Goal: Information Seeking & Learning: Learn about a topic

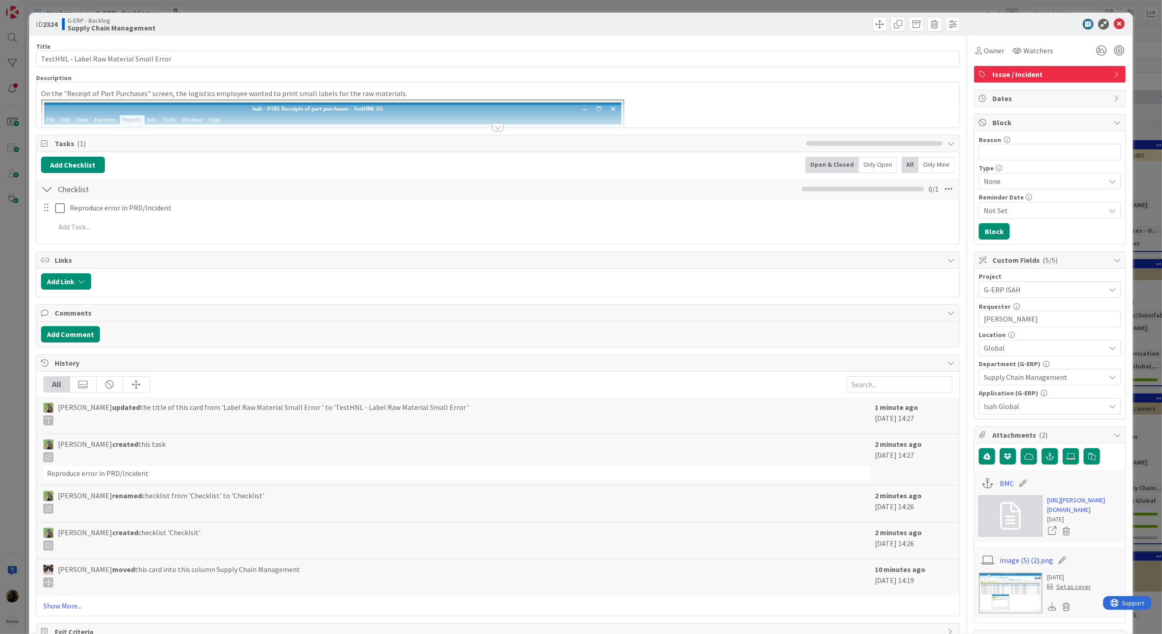
click at [231, 248] on div "Title 41 / 128 TestHNL - Label Raw Material Small Error Description On the "Rec…" at bounding box center [498, 354] width 924 height 636
click at [493, 127] on div at bounding box center [498, 126] width 10 height 7
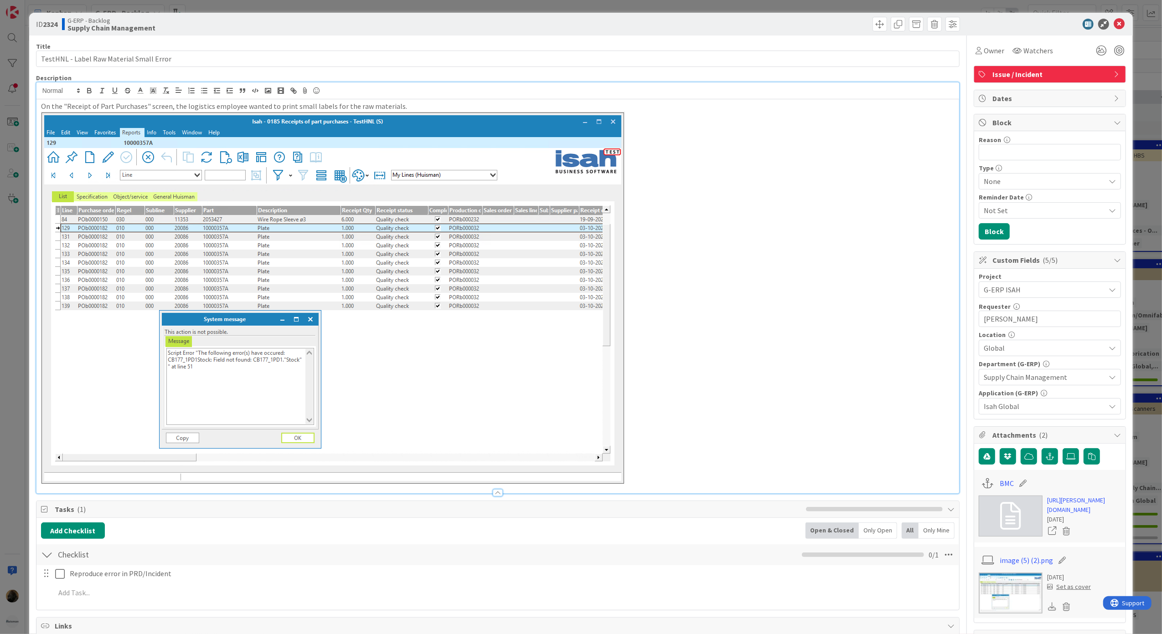
click at [15, 437] on div "ID 2324 G-ERP - Backlog Supply Chain Management Title 41 / 128 TestHNL - Label …" at bounding box center [581, 317] width 1162 height 634
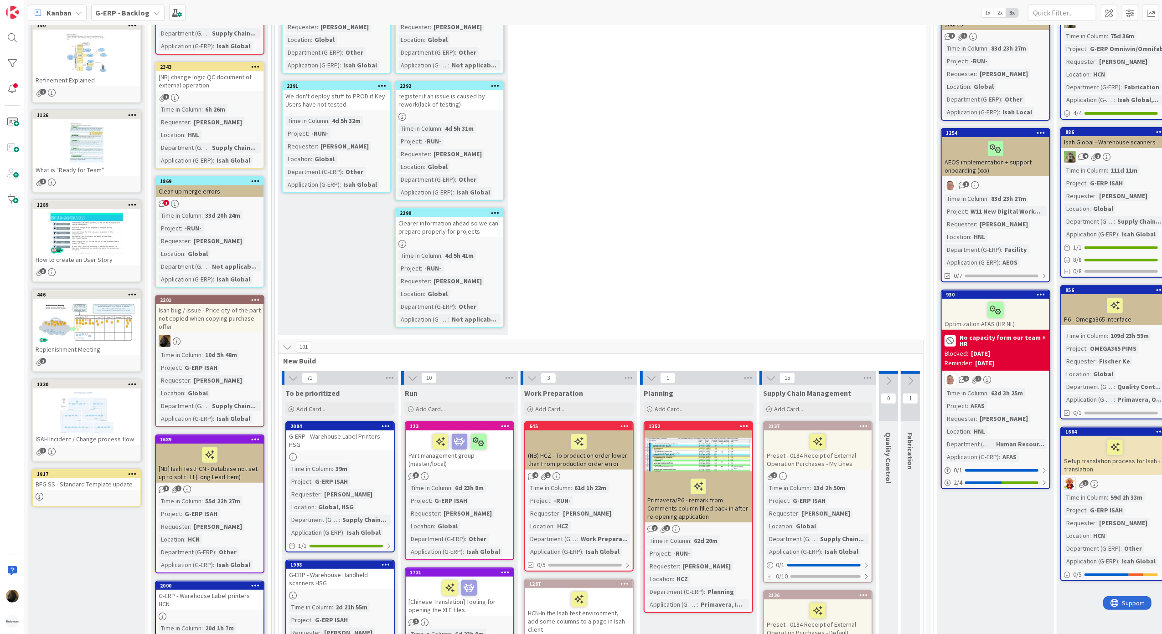
scroll to position [303, 0]
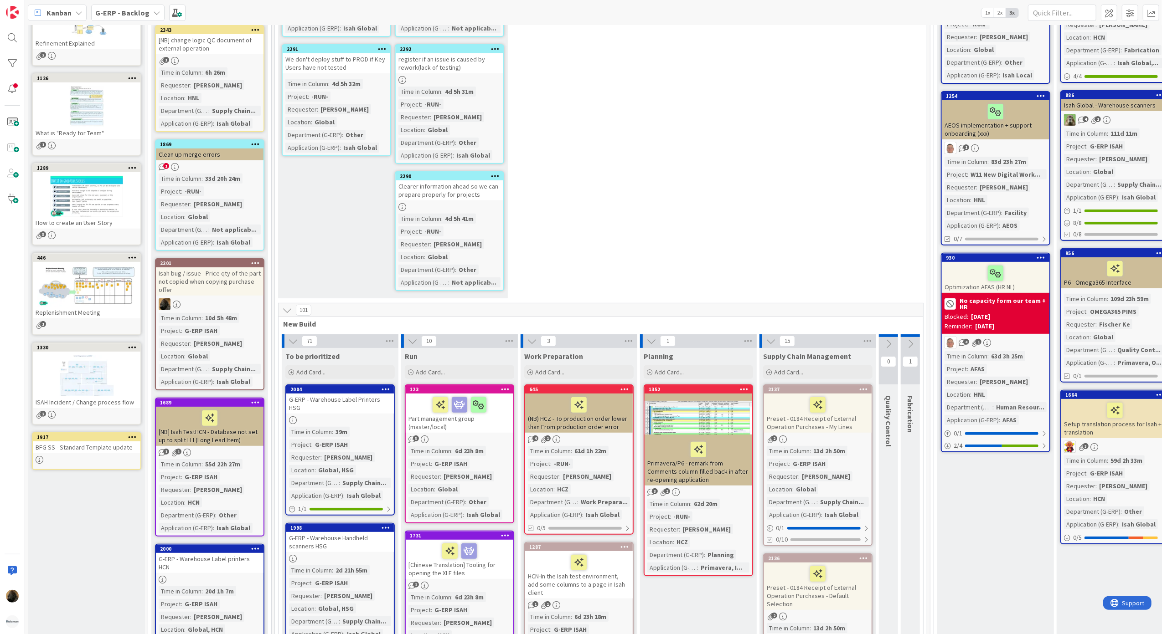
click at [605, 236] on div "7 New Stuff Add Card... 2295 Organize Review sessions with Key Users? Time in […" at bounding box center [601, 29] width 648 height 548
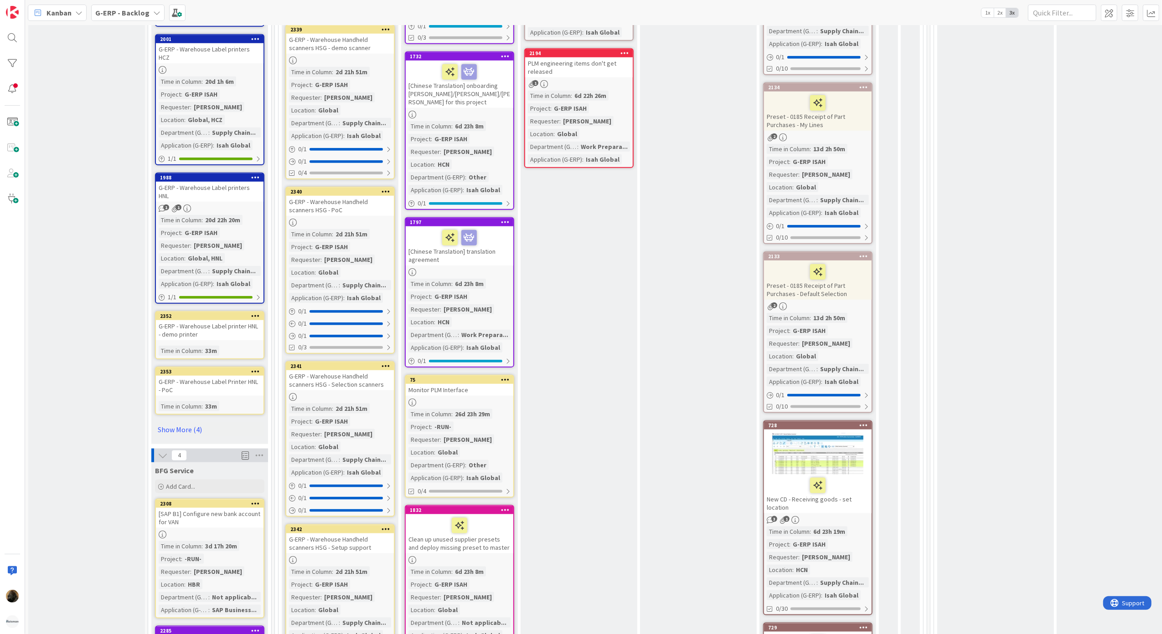
scroll to position [729, 0]
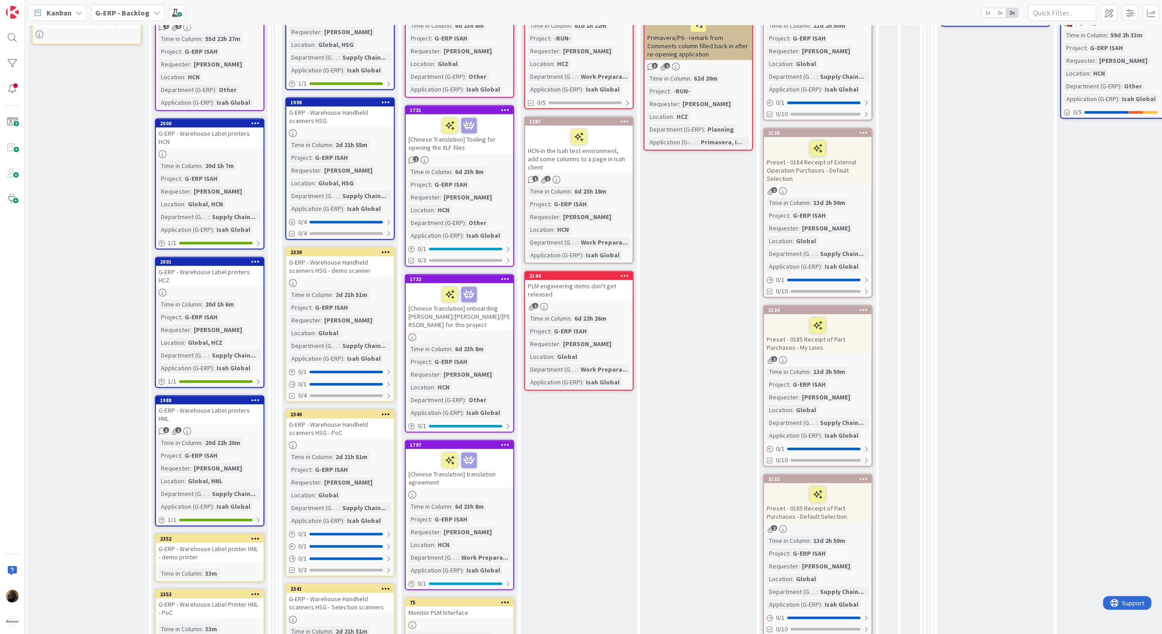
click at [117, 15] on b "G-ERP - Backlog" at bounding box center [122, 12] width 54 height 9
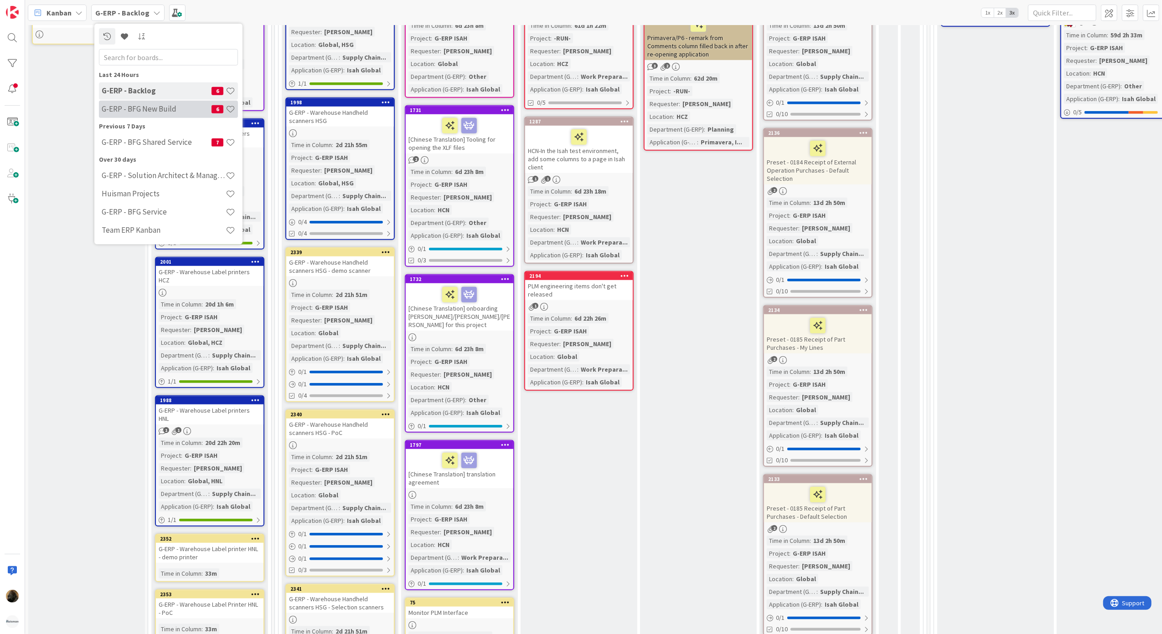
click at [161, 117] on div "G-ERP - BFG New Build 6" at bounding box center [168, 108] width 139 height 17
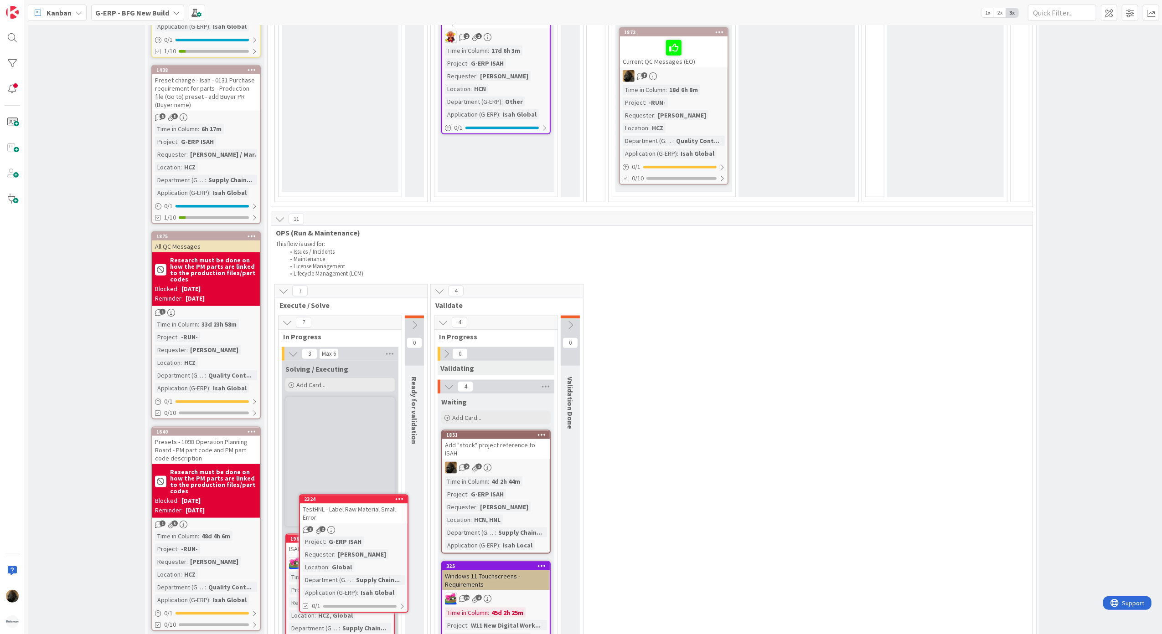
scroll to position [941, 0]
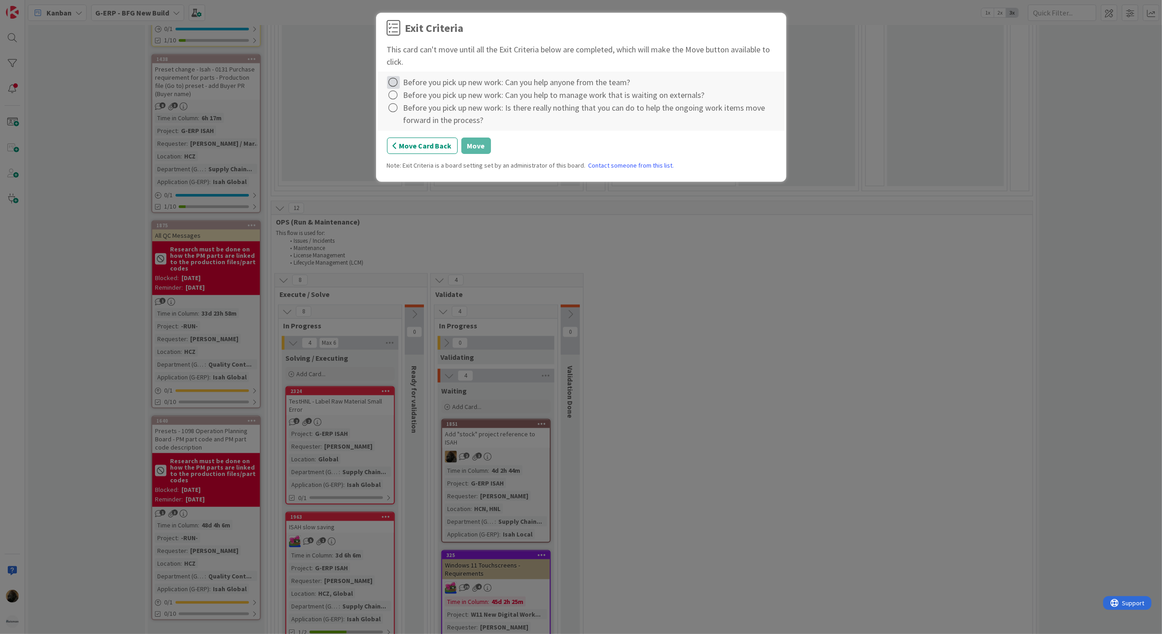
click at [396, 82] on icon at bounding box center [393, 82] width 13 height 13
click at [398, 113] on link "Not Applicable" at bounding box center [444, 114] width 114 height 13
click at [394, 92] on icon at bounding box center [393, 95] width 13 height 13
click at [396, 125] on icon at bounding box center [394, 127] width 6 height 5
click at [396, 110] on icon at bounding box center [393, 108] width 13 height 13
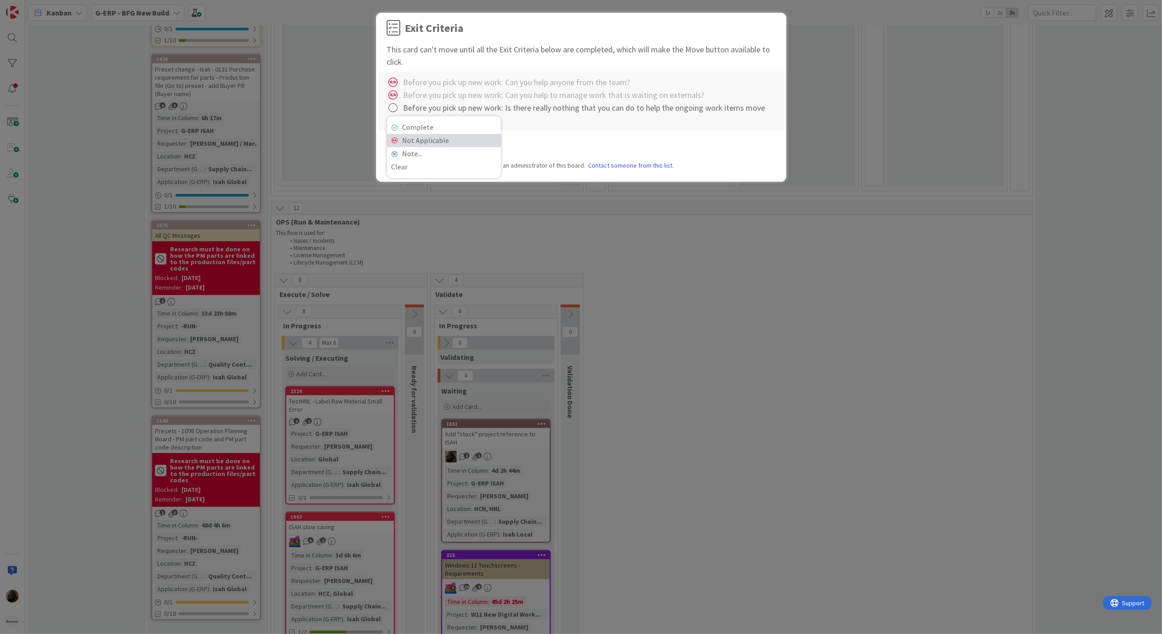
click at [396, 137] on link "Not Applicable" at bounding box center [444, 140] width 114 height 13
click at [492, 152] on div "Move Card Back Move" at bounding box center [581, 146] width 388 height 16
click at [481, 154] on button "Move" at bounding box center [476, 146] width 30 height 16
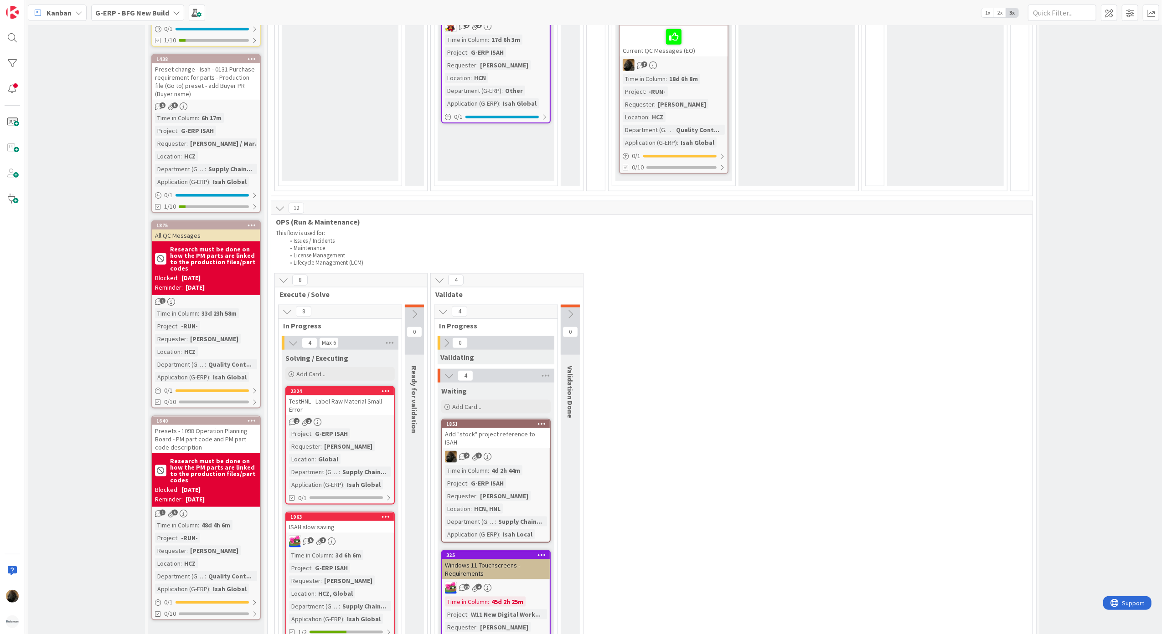
click at [342, 398] on div "TestHNL - Label Raw Material Small Error" at bounding box center [340, 406] width 108 height 20
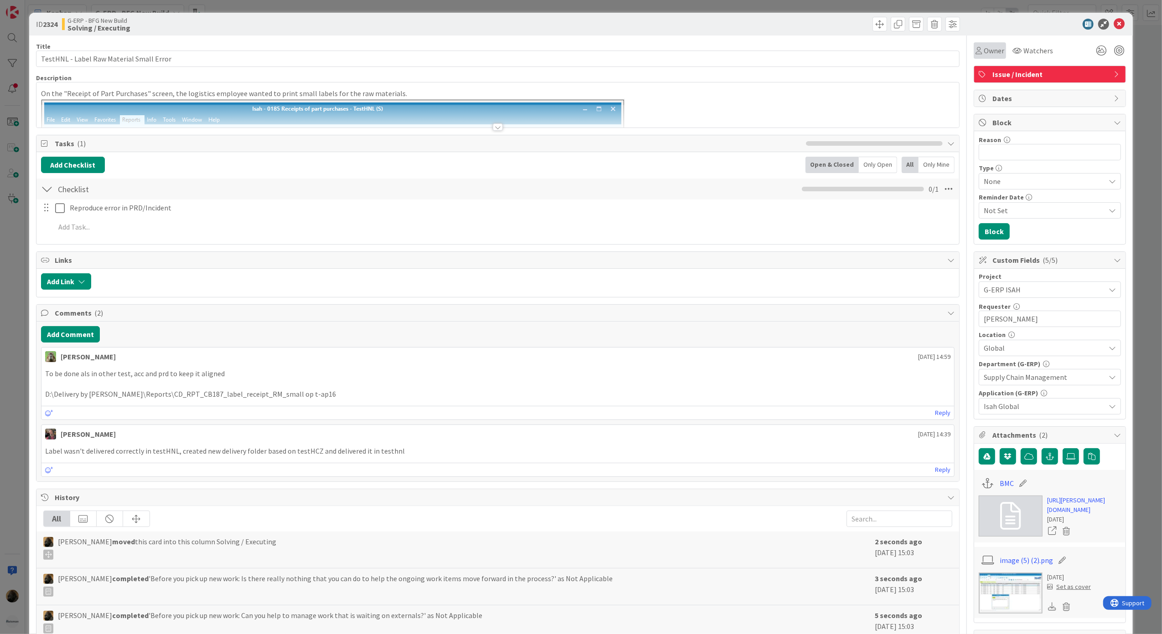
click at [979, 44] on div "Owner" at bounding box center [989, 50] width 32 height 16
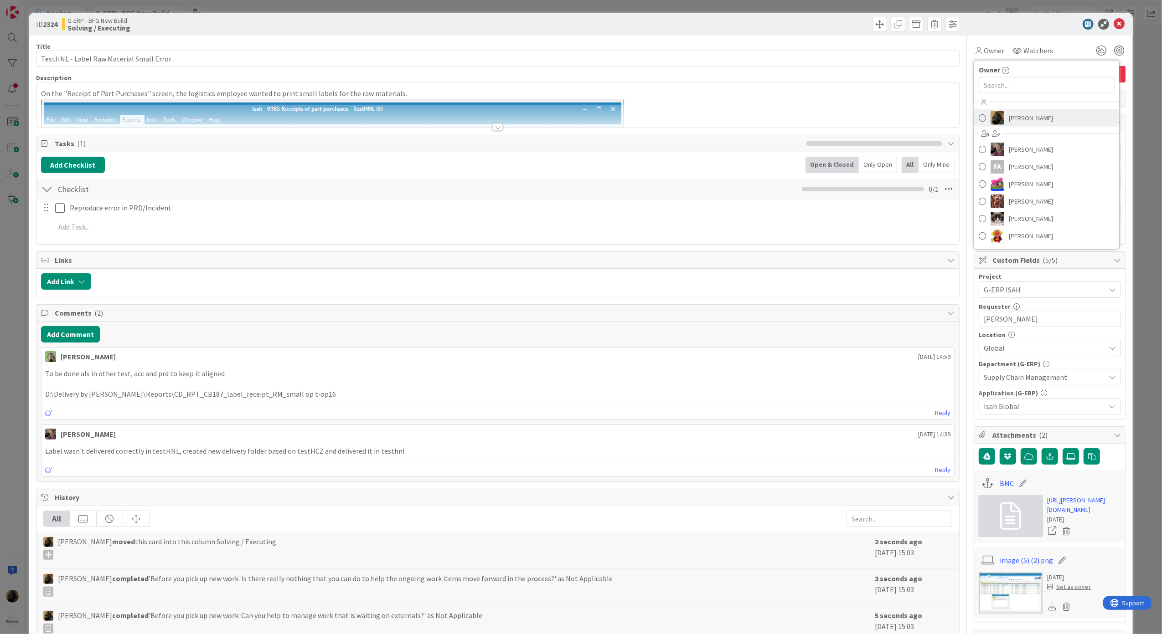
click at [991, 118] on img at bounding box center [997, 118] width 14 height 14
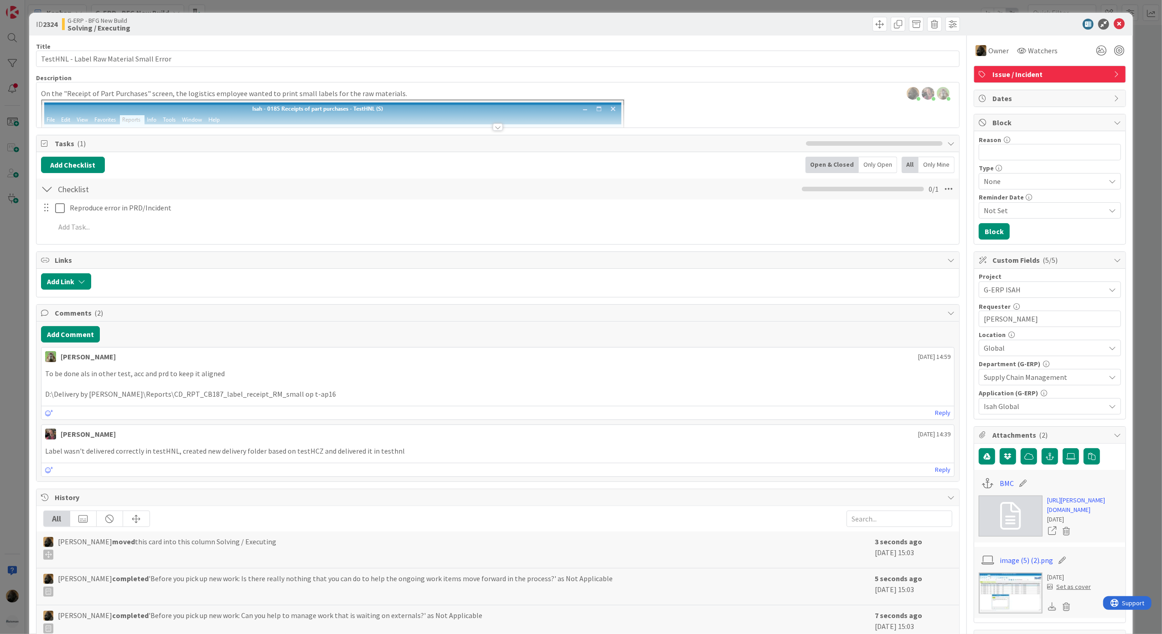
click at [222, 347] on div "Add Comment [PERSON_NAME] [DATE] 14:59 To be done als in other test, acc and pr…" at bounding box center [497, 402] width 923 height 160
click at [491, 132] on div "Title 41 / 128 TestHNL - Label Raw Material Small Error Description [PERSON_NAM…" at bounding box center [498, 398] width 924 height 725
click at [493, 130] on div at bounding box center [498, 126] width 10 height 7
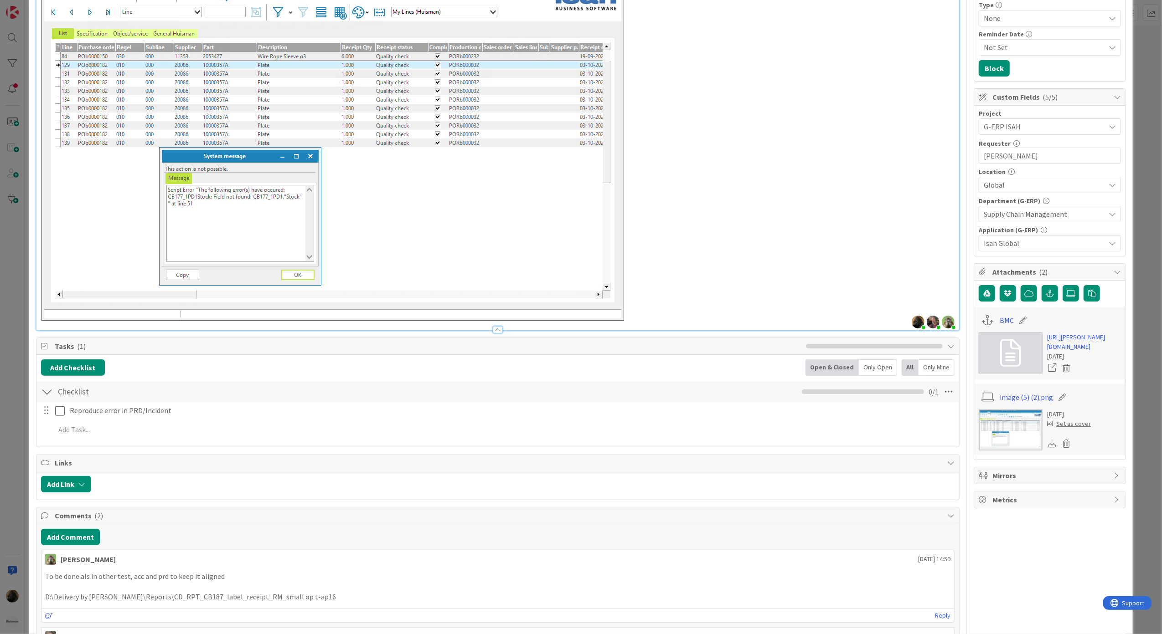
scroll to position [303, 0]
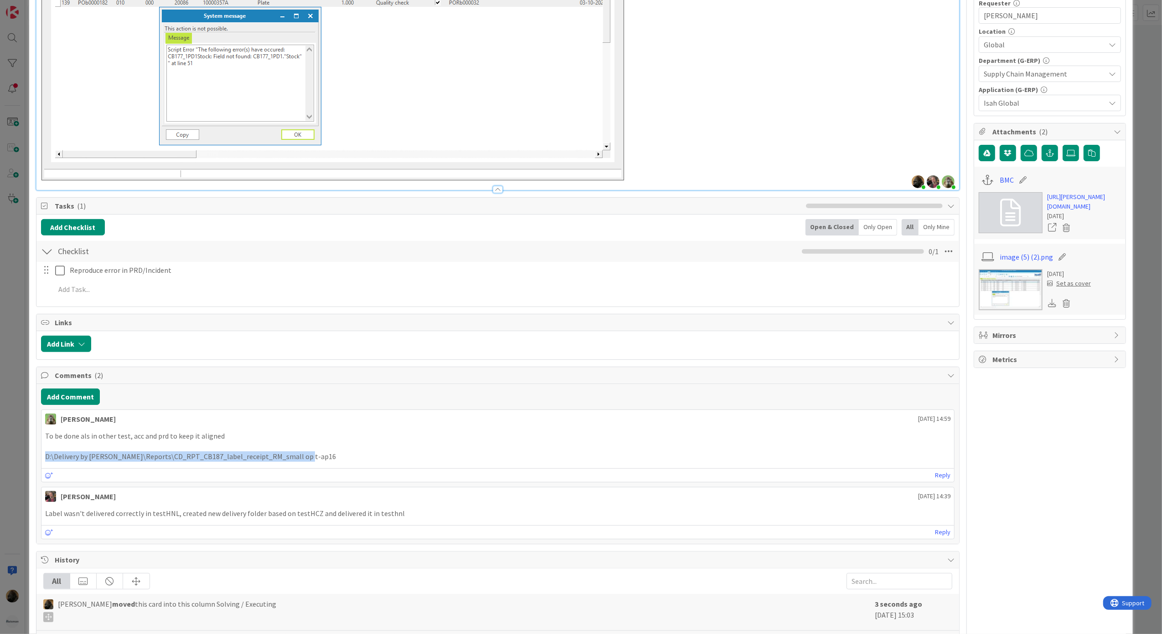
drag, startPoint x: 303, startPoint y: 462, endPoint x: 44, endPoint y: 458, distance: 259.3
click at [44, 458] on div "To be done als in other test, acc and prd to keep it aligned D:\Delivery by [PE…" at bounding box center [497, 446] width 913 height 38
copy p "D:\Delivery by [PERSON_NAME]\Reports\CD_RPT_CB187_label_receipt_RM_small op t-a…"
click at [339, 466] on div "To be done als in other test, acc and prd to keep it aligned D:\Delivery by [PE…" at bounding box center [497, 446] width 913 height 38
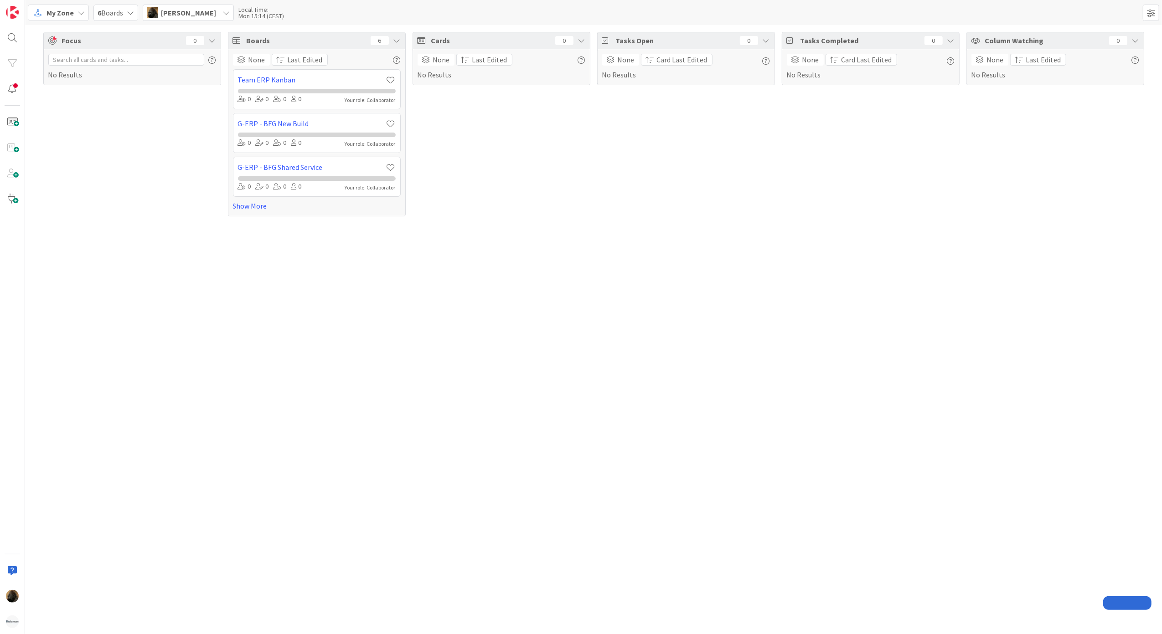
click at [63, 12] on span "My Zone" at bounding box center [59, 12] width 27 height 11
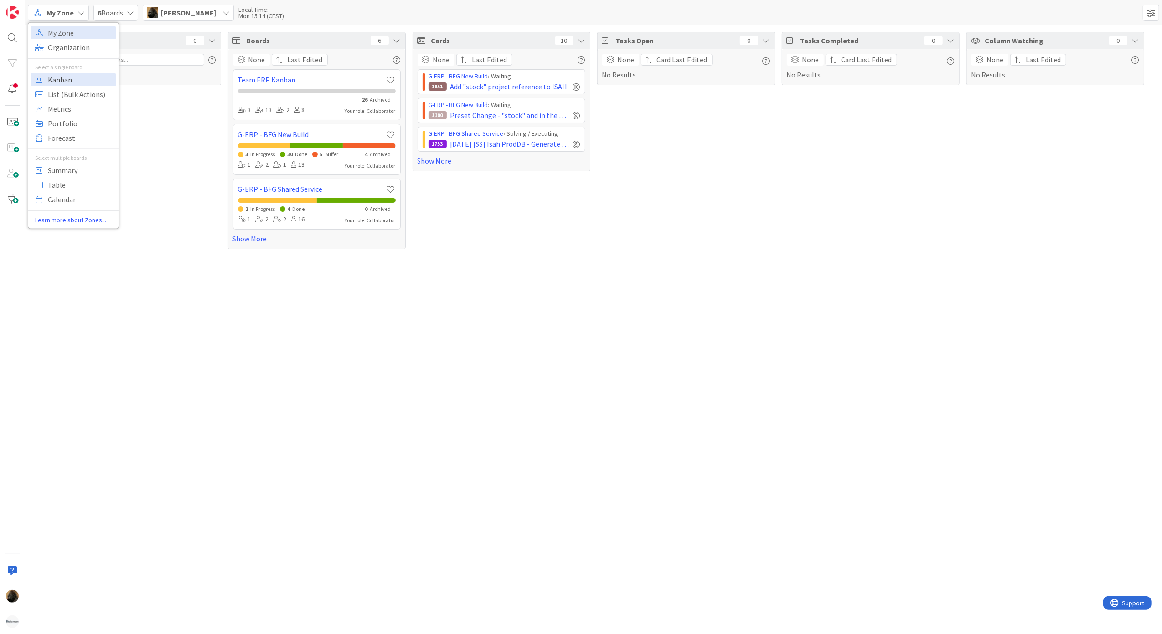
click at [64, 75] on span "Kanban" at bounding box center [81, 79] width 66 height 14
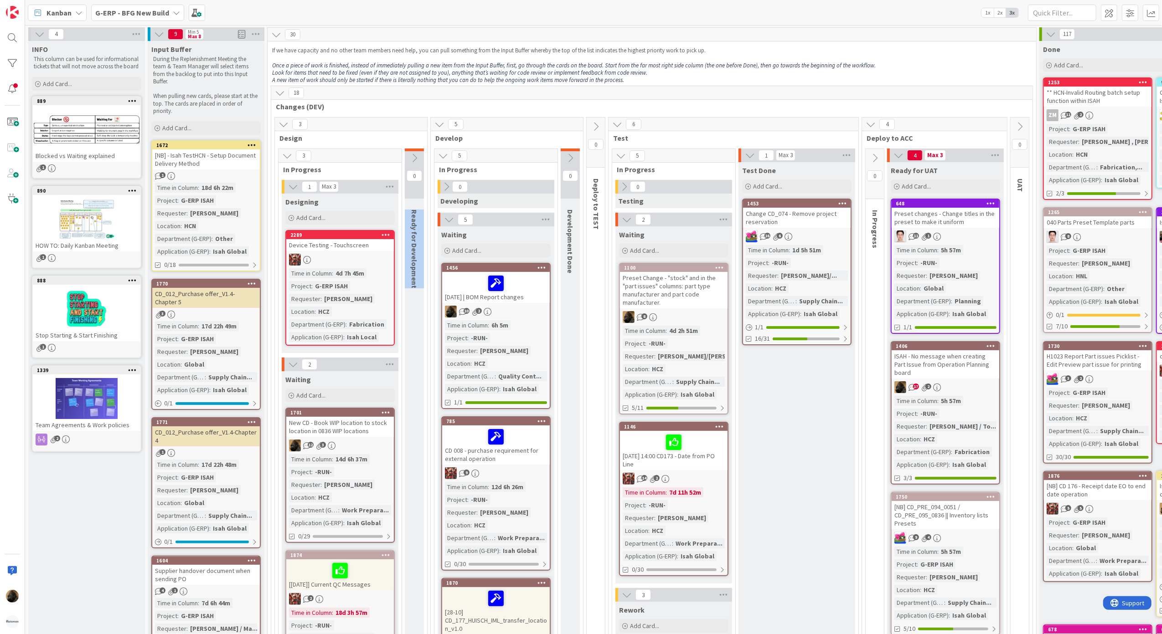
drag, startPoint x: 413, startPoint y: 290, endPoint x: 409, endPoint y: 208, distance: 82.1
click at [409, 208] on div "Ready for Development" at bounding box center [416, 249] width 22 height 88
click at [411, 388] on div "0 Ready for Development" at bounding box center [414, 638] width 19 height 979
drag, startPoint x: 567, startPoint y: 217, endPoint x: 568, endPoint y: 267, distance: 49.7
click at [568, 267] on span "Development Done" at bounding box center [569, 242] width 9 height 64
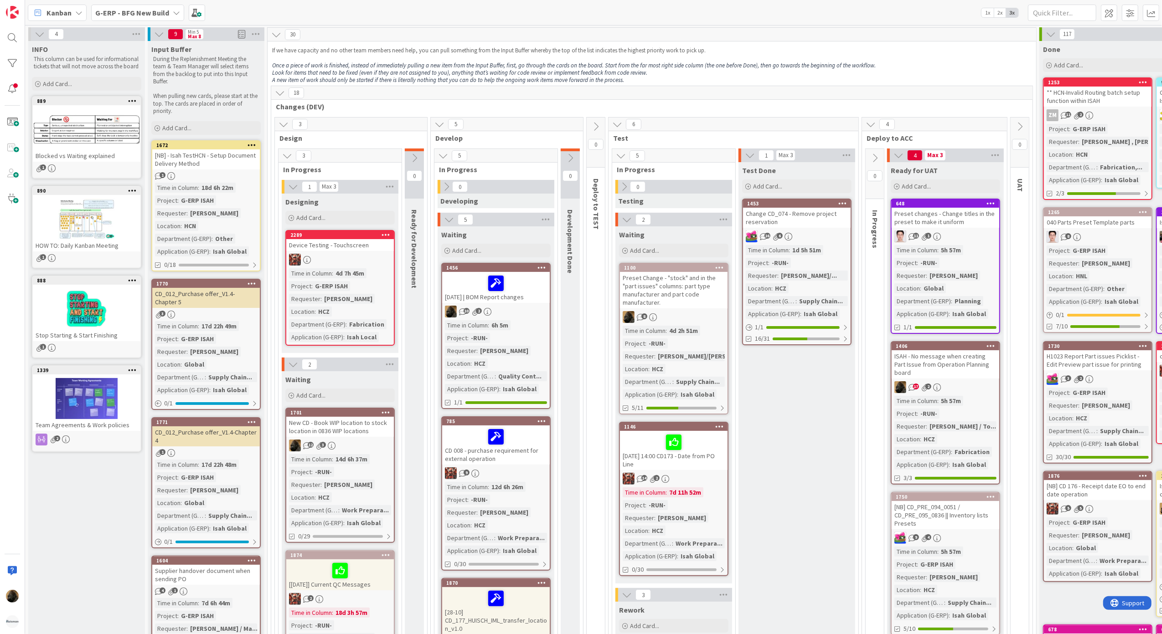
click at [563, 325] on div "0 Development Done" at bounding box center [569, 638] width 19 height 979
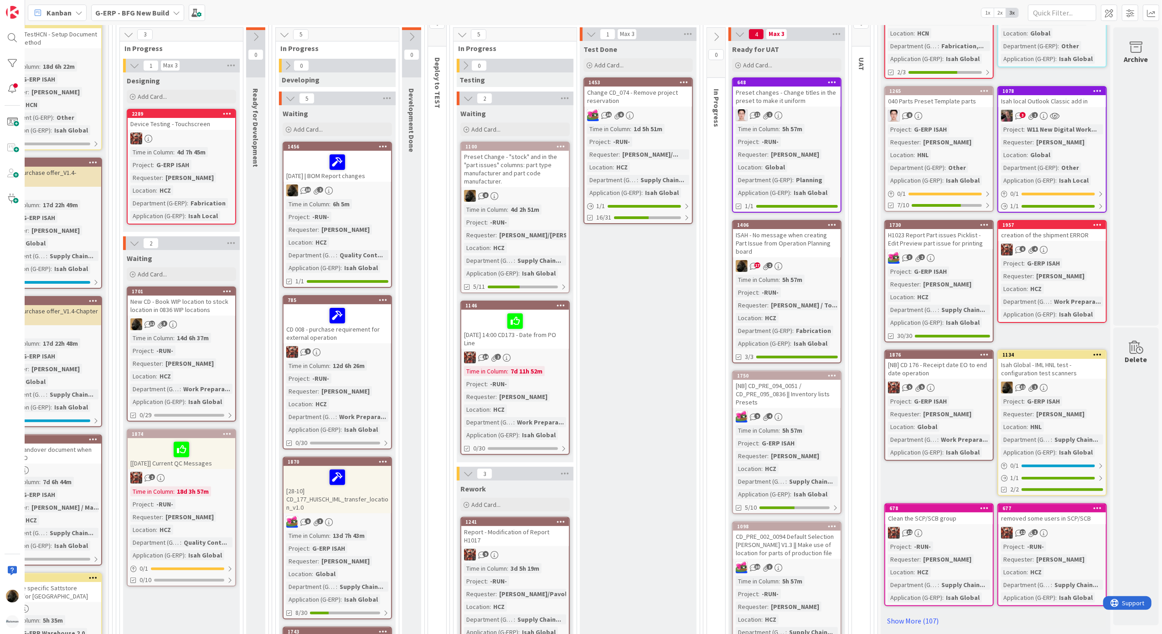
scroll to position [182, 170]
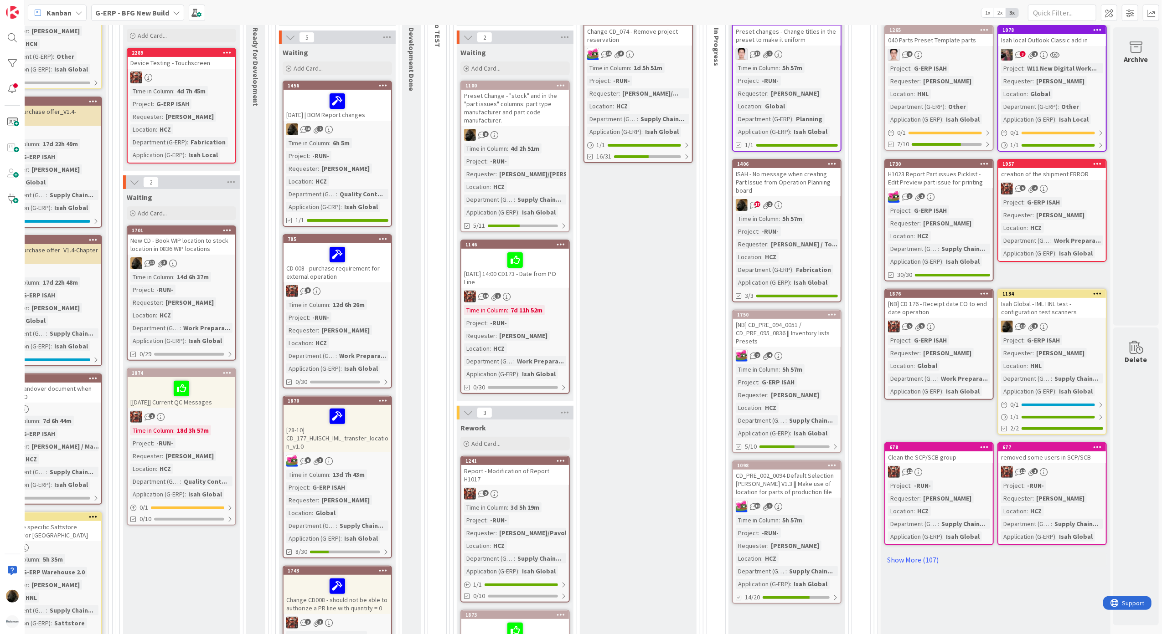
click at [662, 388] on div "Test Done Add Card... 1453 Change CD_074 - Remove project reservation 16 6 Time…" at bounding box center [638, 462] width 117 height 965
click at [549, 468] on div "Report - Modification of Report H1017" at bounding box center [515, 475] width 108 height 20
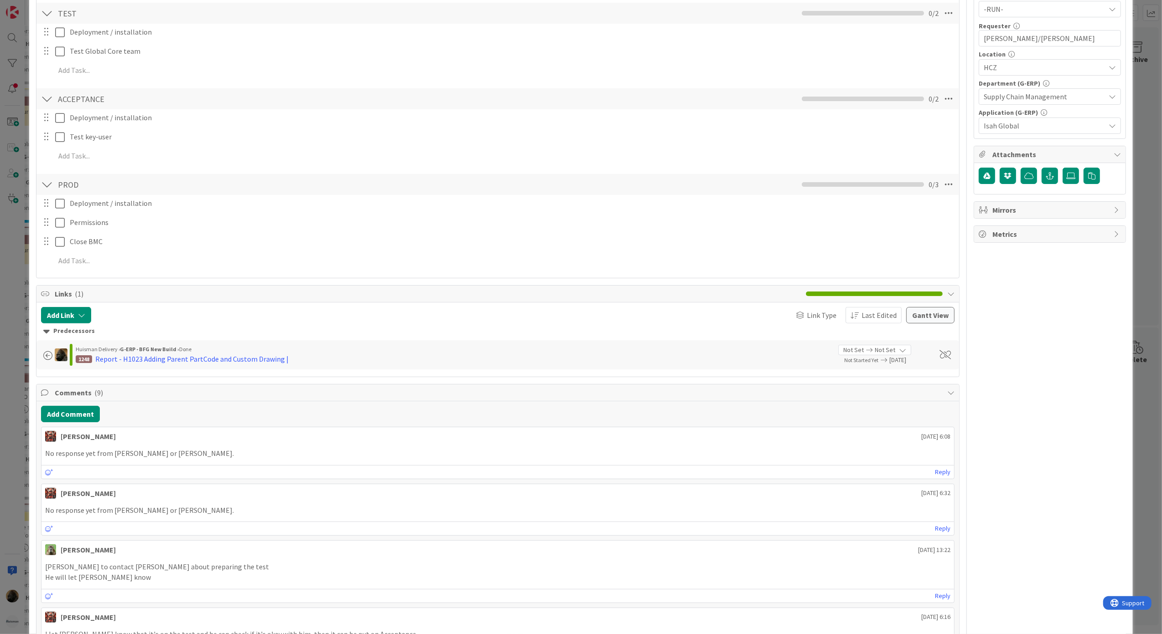
scroll to position [365, 0]
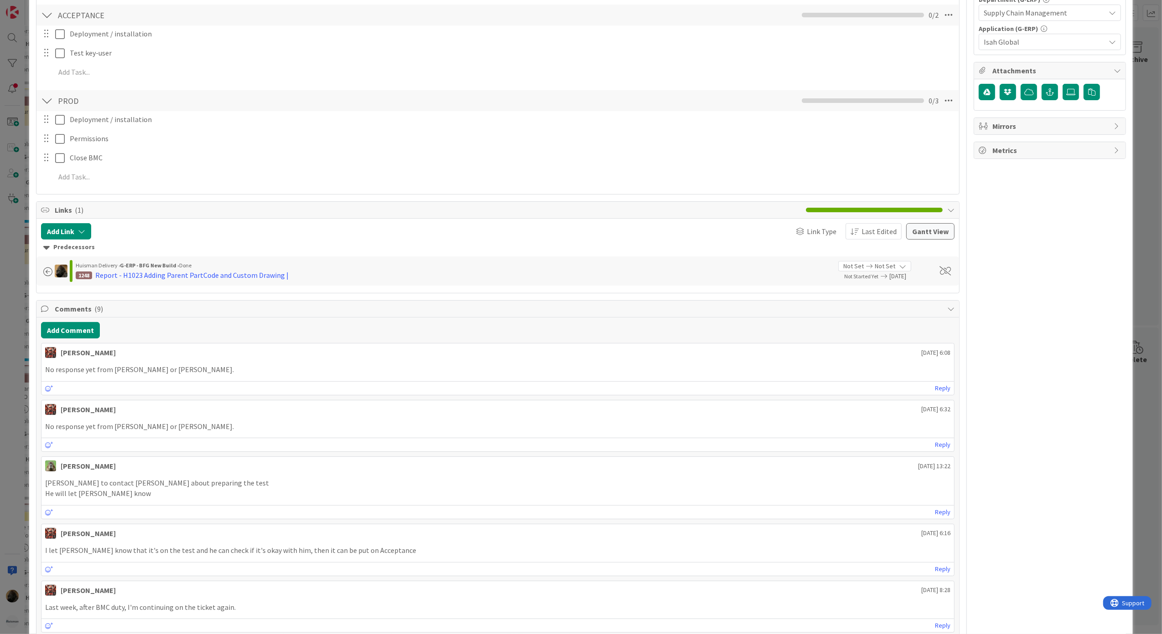
click at [5, 454] on div "ID 1241 G-ERP - BFG New Build Rework Title 37 / 128 Report - Modification of Re…" at bounding box center [581, 317] width 1162 height 634
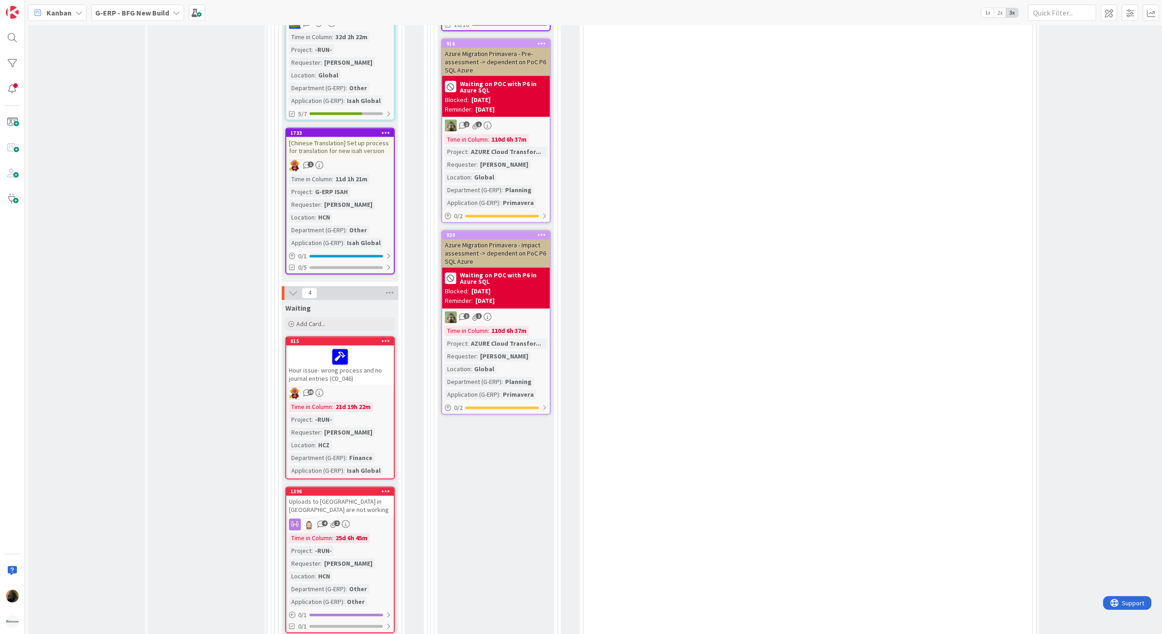
scroll to position [1640, 0]
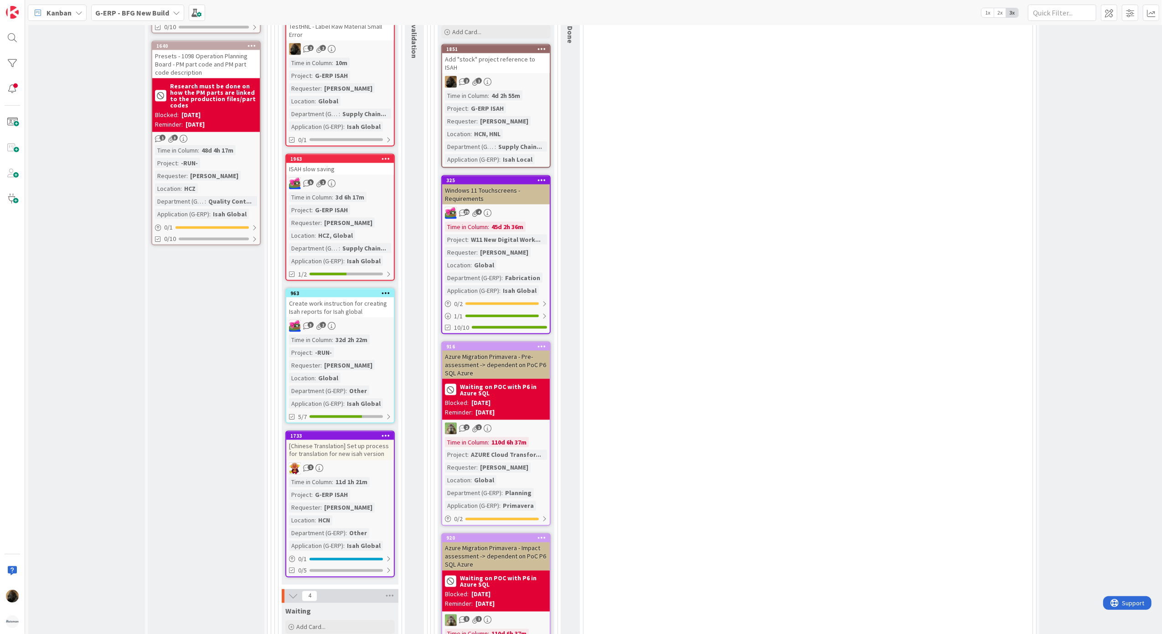
scroll to position [1154, 0]
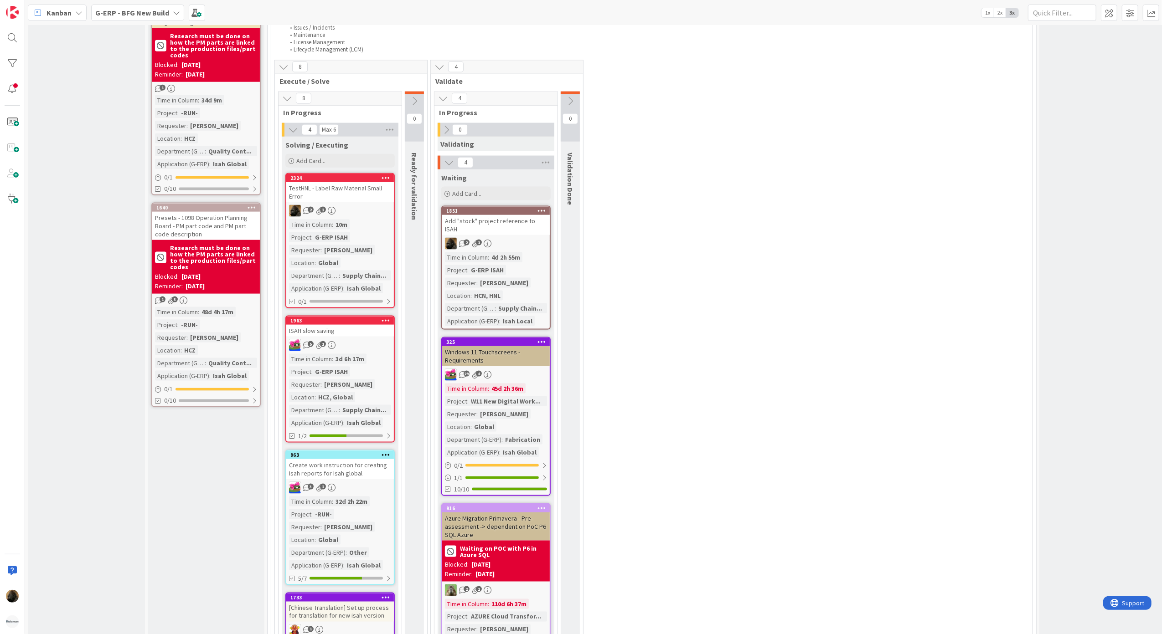
click at [575, 96] on icon at bounding box center [570, 101] width 10 height 10
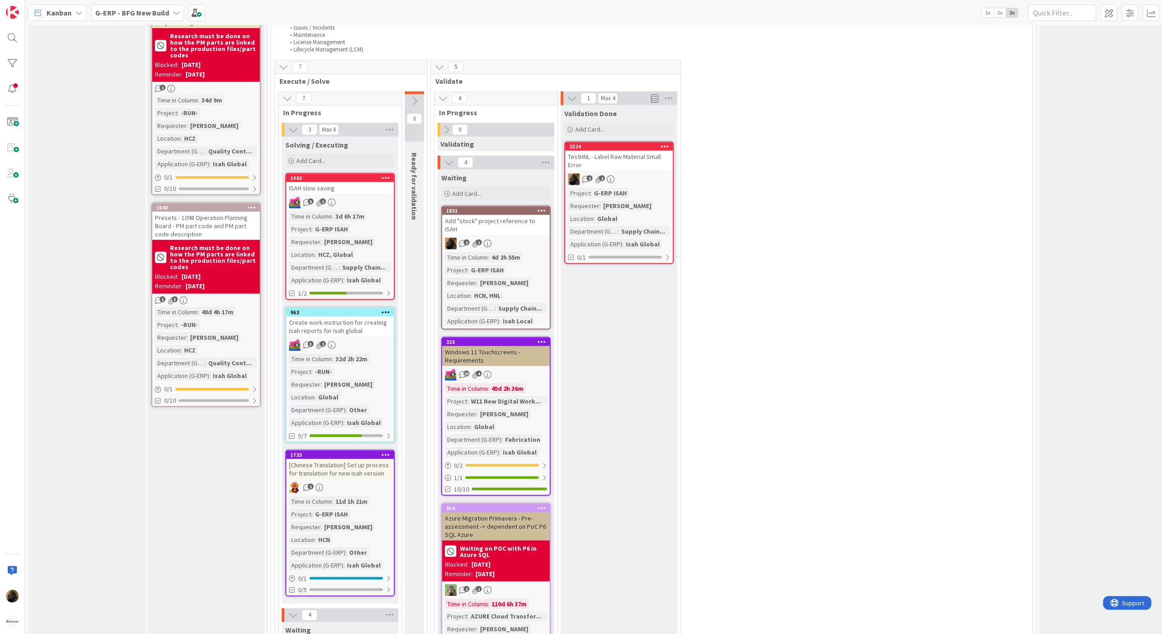
click at [611, 151] on div "TestHNL - Label Raw Material Small Error" at bounding box center [619, 161] width 108 height 20
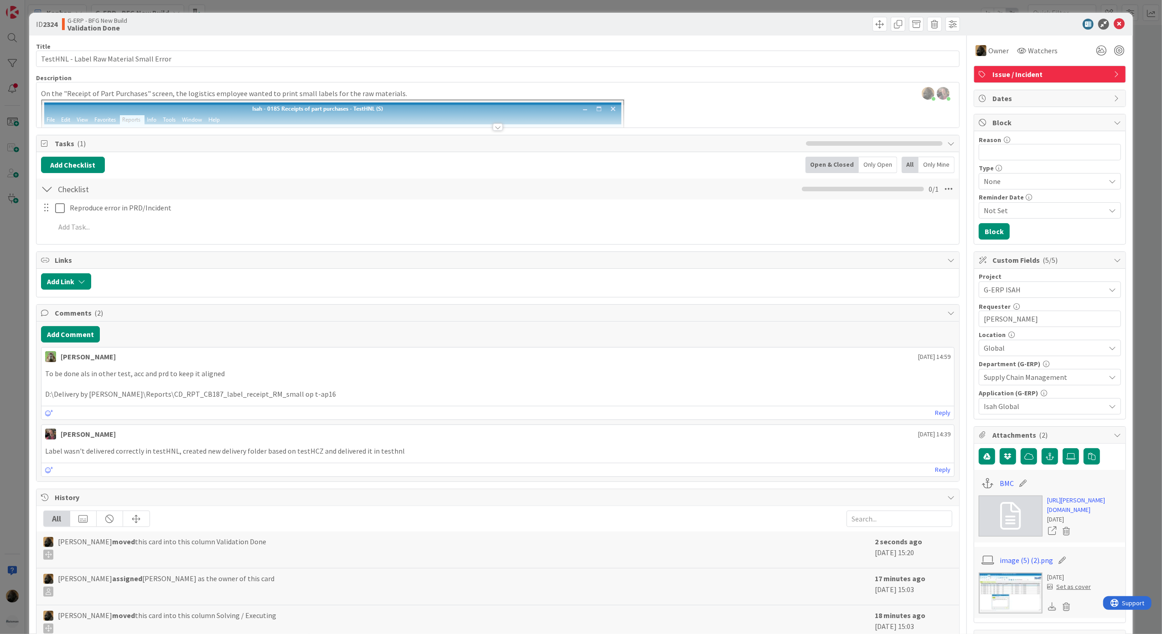
click at [494, 129] on div at bounding box center [498, 126] width 10 height 7
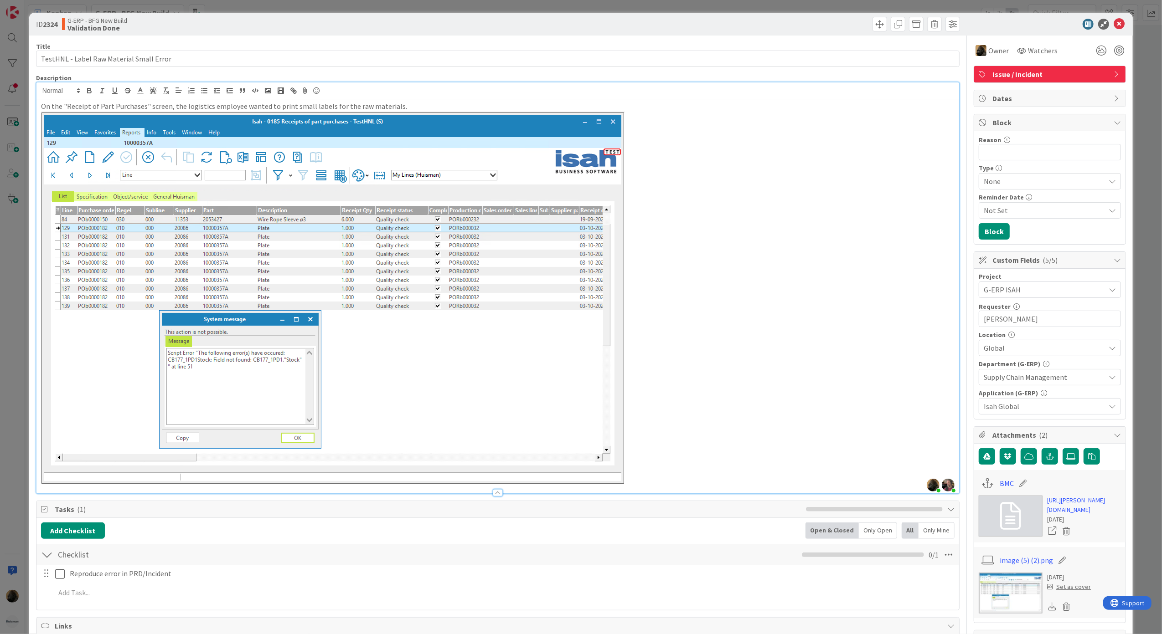
click at [493, 497] on div at bounding box center [498, 492] width 10 height 7
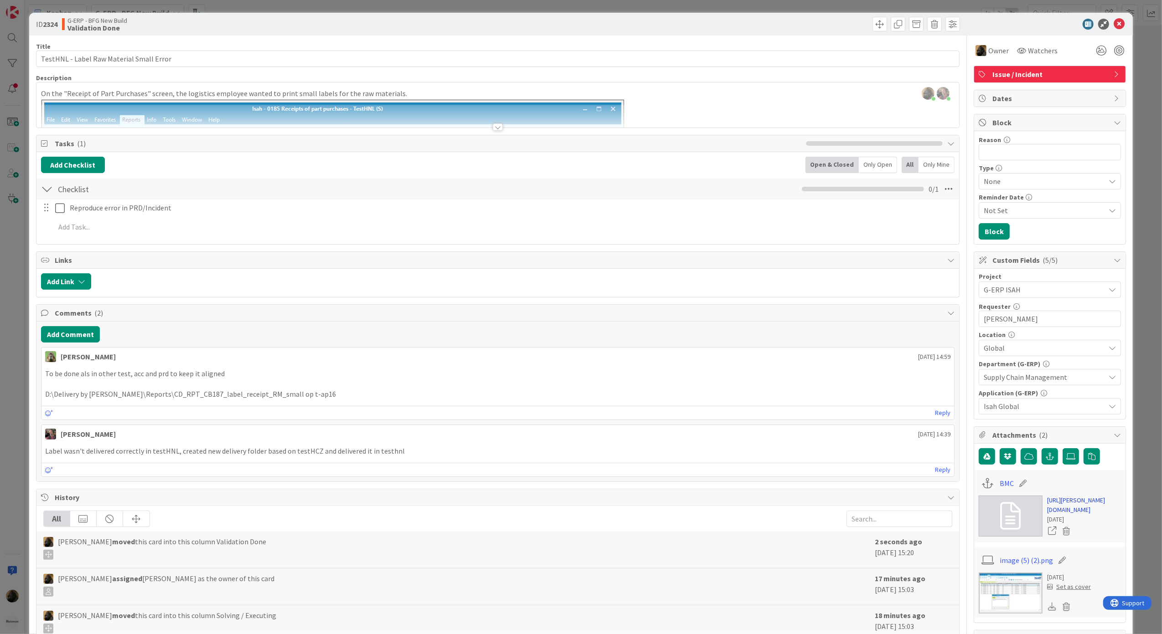
click at [1067, 515] on link "[URL][PERSON_NAME][DOMAIN_NAME]" at bounding box center [1084, 505] width 74 height 19
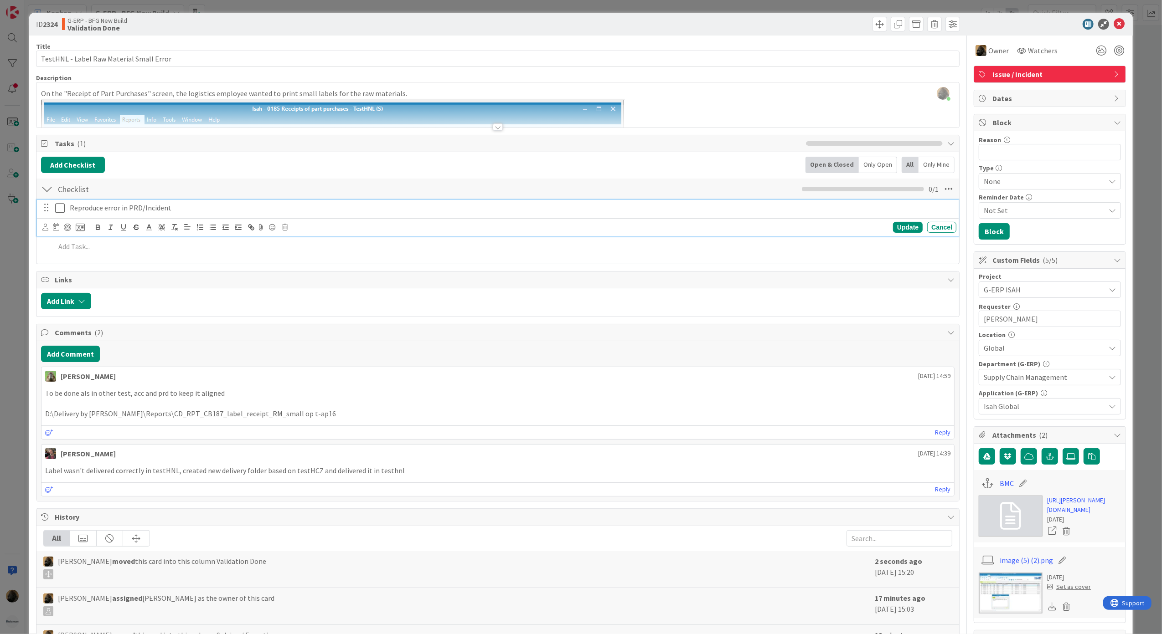
click at [57, 210] on icon at bounding box center [60, 208] width 10 height 11
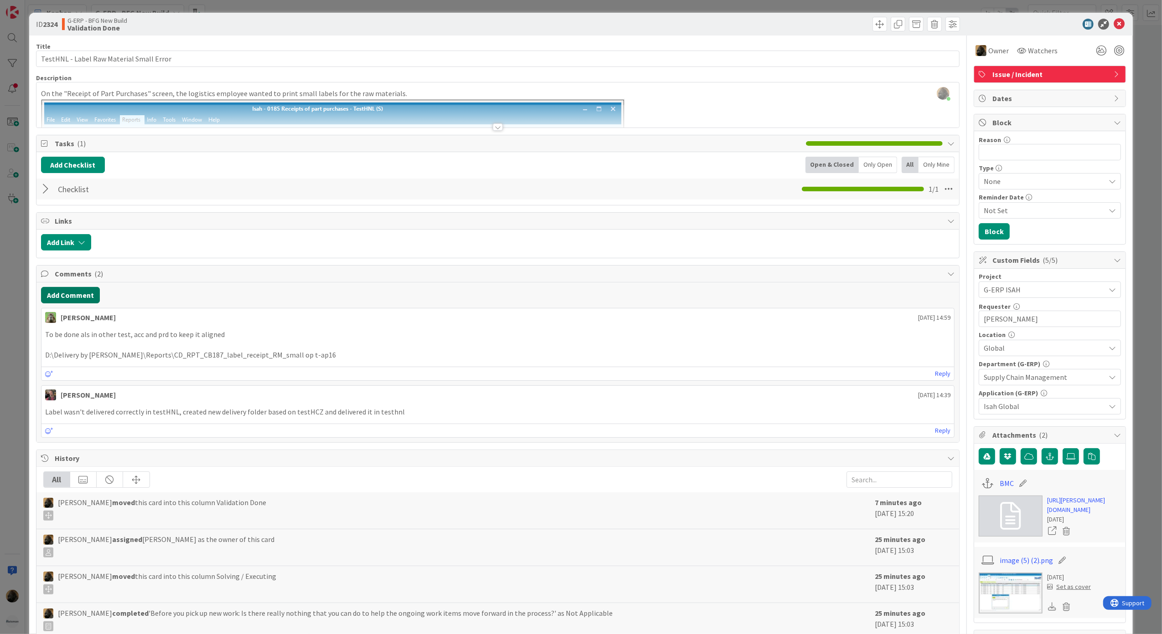
click at [70, 303] on button "Add Comment" at bounding box center [70, 295] width 59 height 16
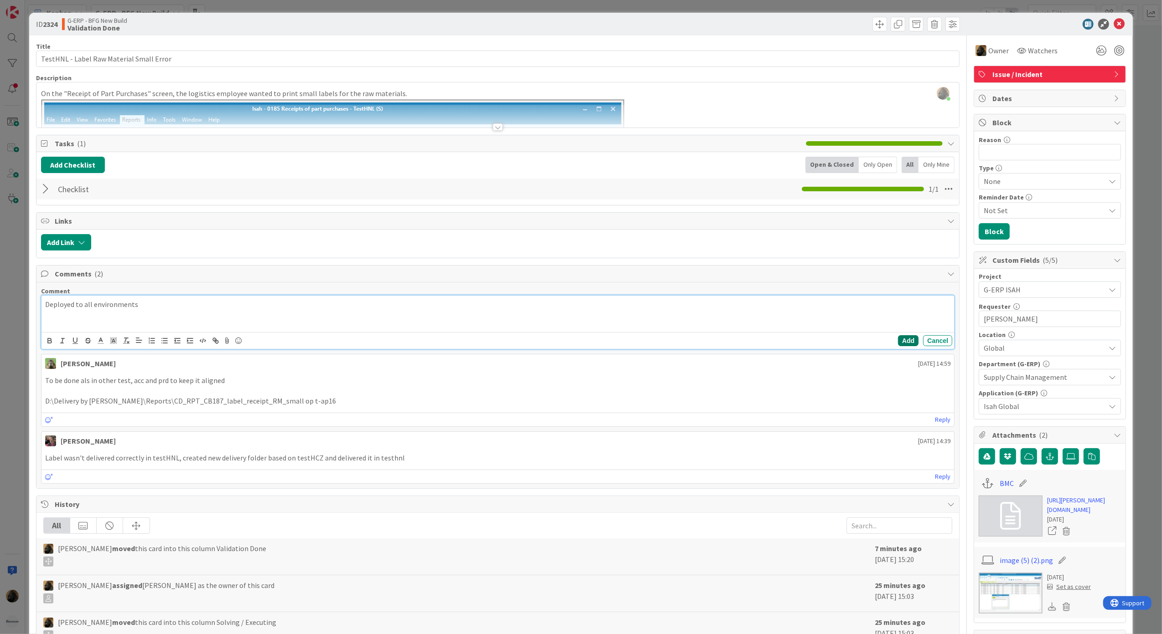
click at [898, 344] on button "Add" at bounding box center [908, 340] width 21 height 11
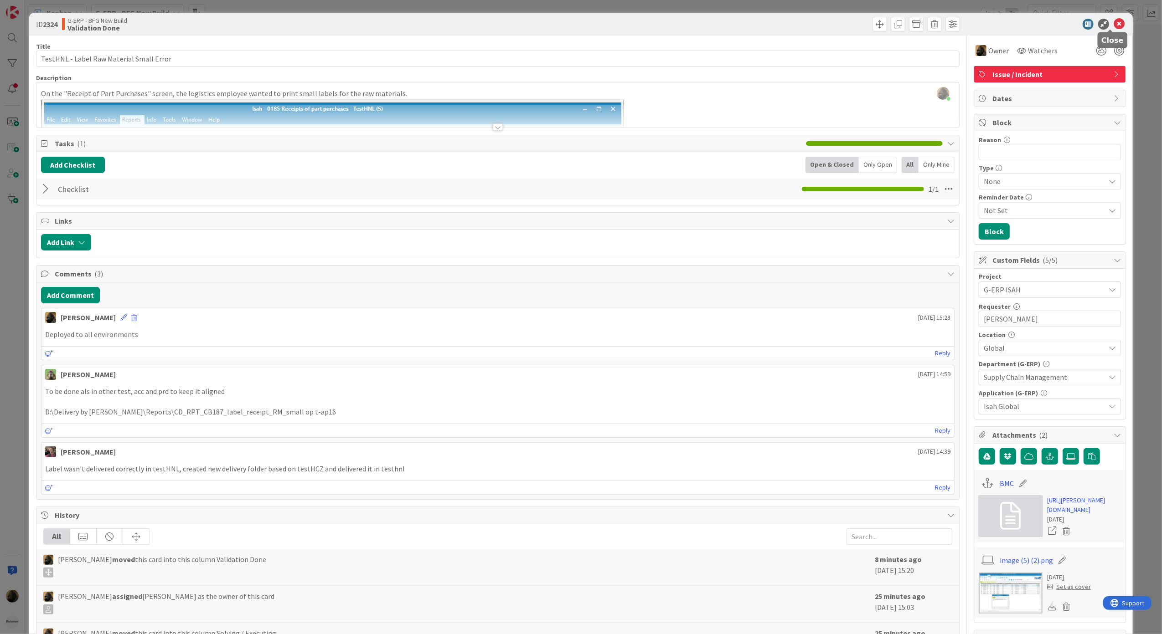
click at [1113, 28] on icon at bounding box center [1118, 24] width 11 height 11
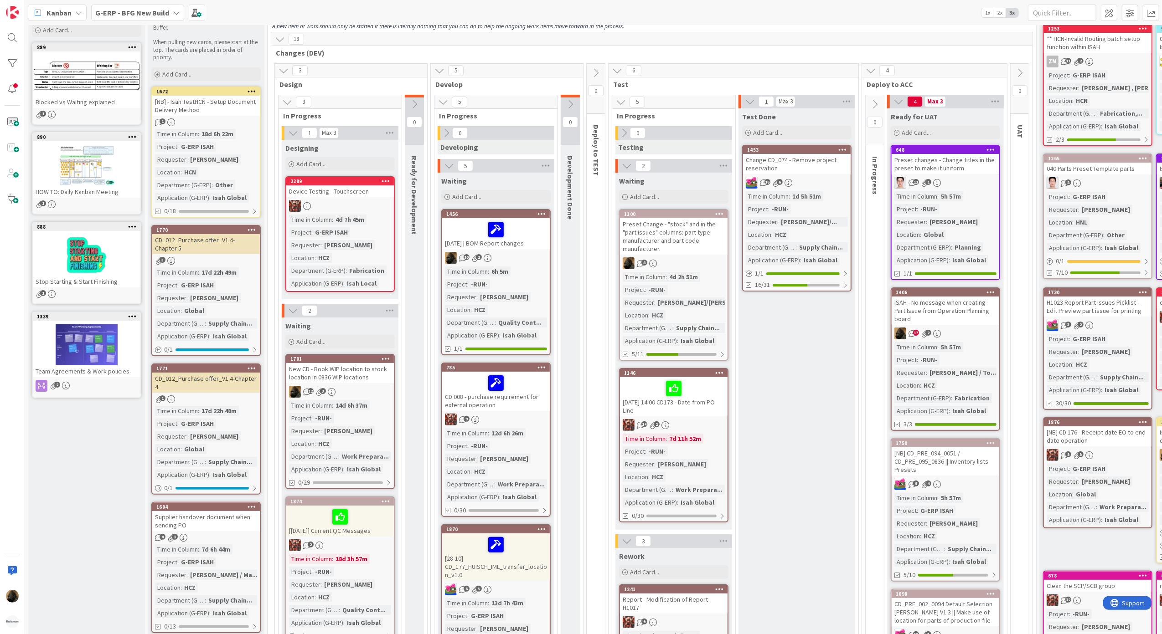
scroll to position [39, 0]
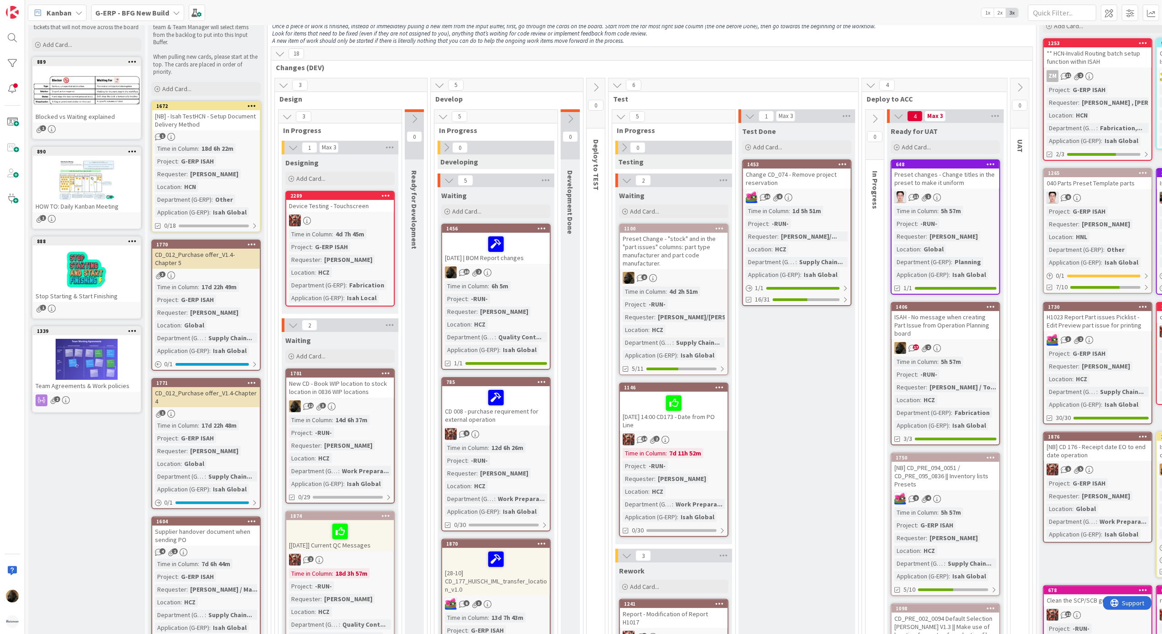
click at [152, 14] on b "G-ERP - BFG New Build" at bounding box center [132, 12] width 74 height 9
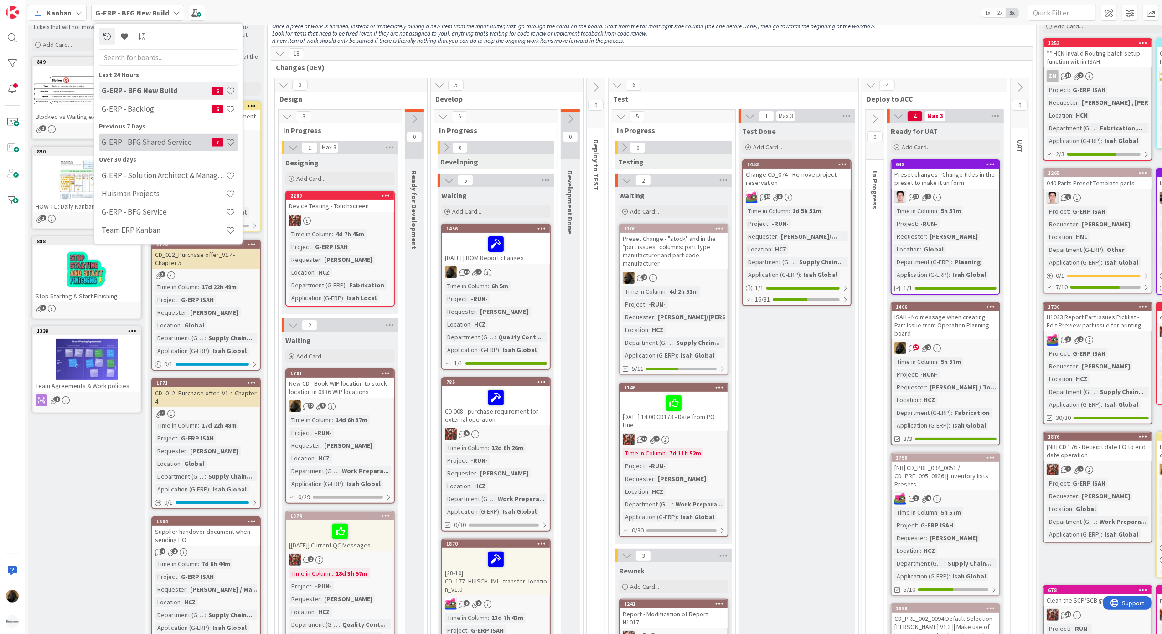
click at [161, 146] on h4 "G-ERP - BFG Shared Service" at bounding box center [157, 142] width 110 height 9
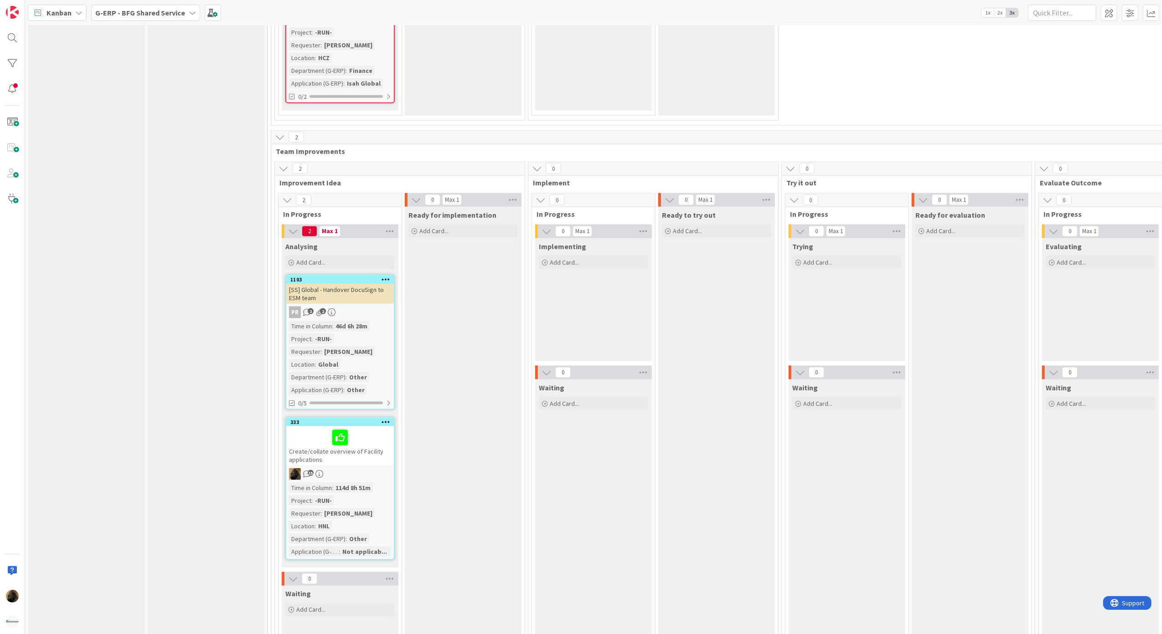
scroll to position [4767, 0]
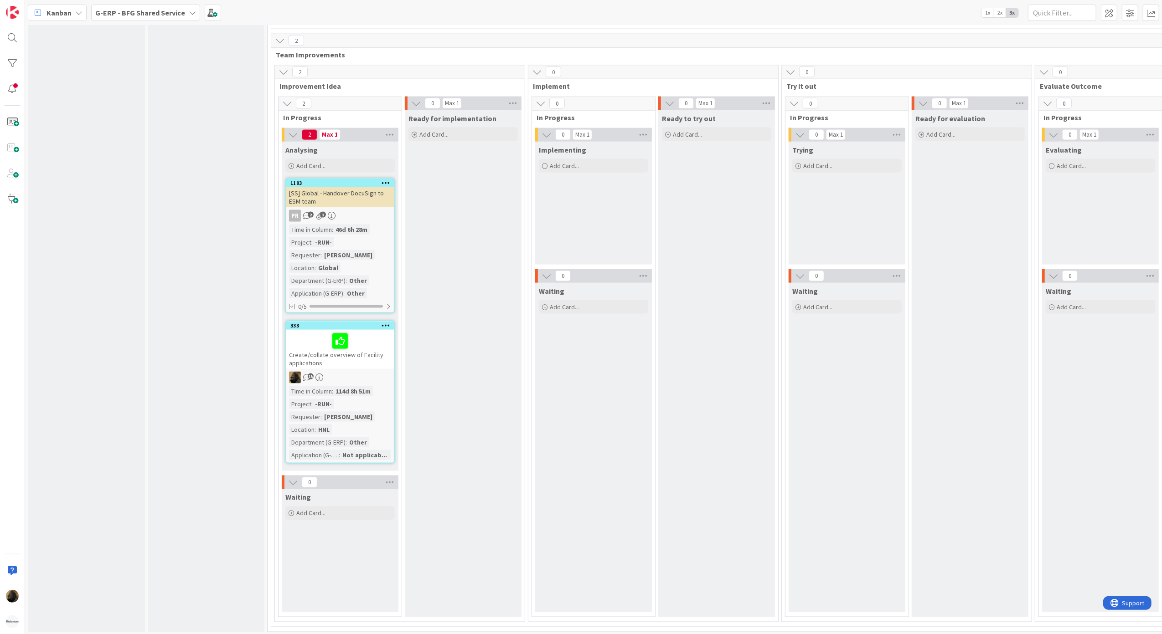
click at [378, 351] on div "Create/collate overview of Facility applications" at bounding box center [340, 349] width 108 height 39
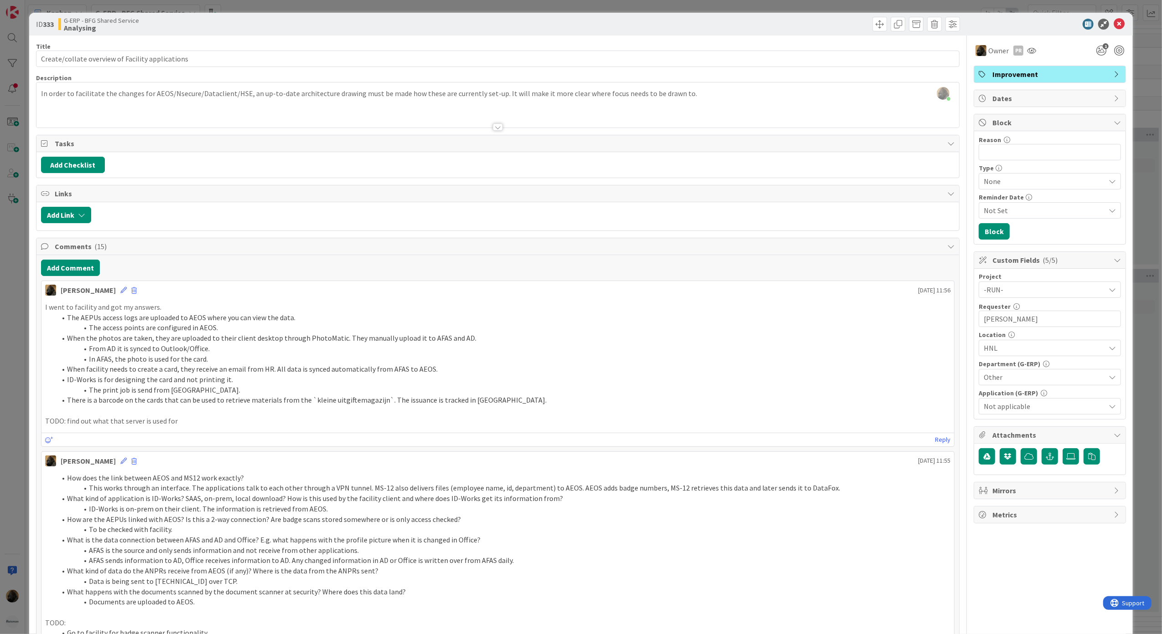
click at [397, 412] on p at bounding box center [497, 411] width 905 height 10
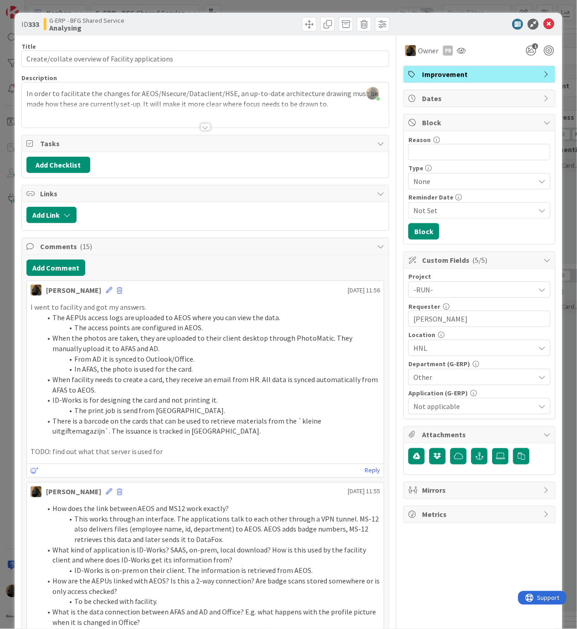
click at [243, 405] on li "ID-Works is for designing the card and not printing it." at bounding box center [210, 400] width 339 height 10
click at [244, 303] on div "I went to facility and got my answers. The AEPUs access logs are uploaded to AE…" at bounding box center [205, 379] width 357 height 163
click at [138, 395] on li "When facility needs to create a card, they receive an email from HR. All data i…" at bounding box center [210, 385] width 339 height 21
click at [135, 406] on li "ID-Works is for designing the card and not printing it." at bounding box center [210, 400] width 339 height 10
click at [106, 293] on icon at bounding box center [109, 290] width 6 height 6
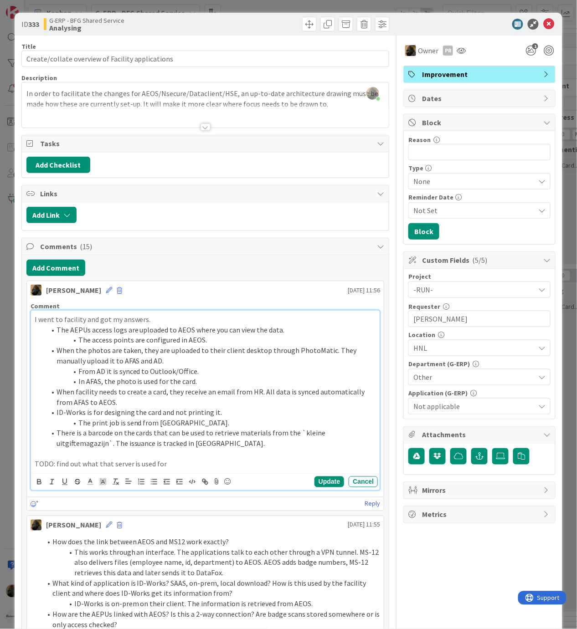
click at [95, 385] on li "In AFAS, the photo is used for the card." at bounding box center [211, 381] width 331 height 10
click at [316, 488] on button "Update" at bounding box center [329, 482] width 30 height 11
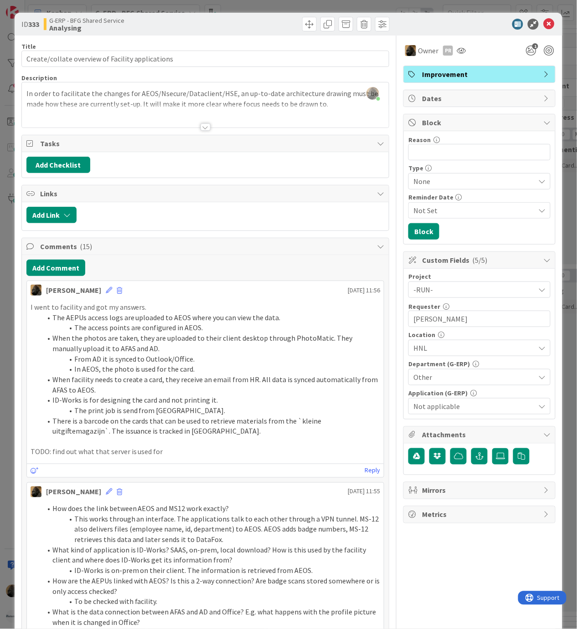
click at [208, 447] on p at bounding box center [206, 442] width 350 height 10
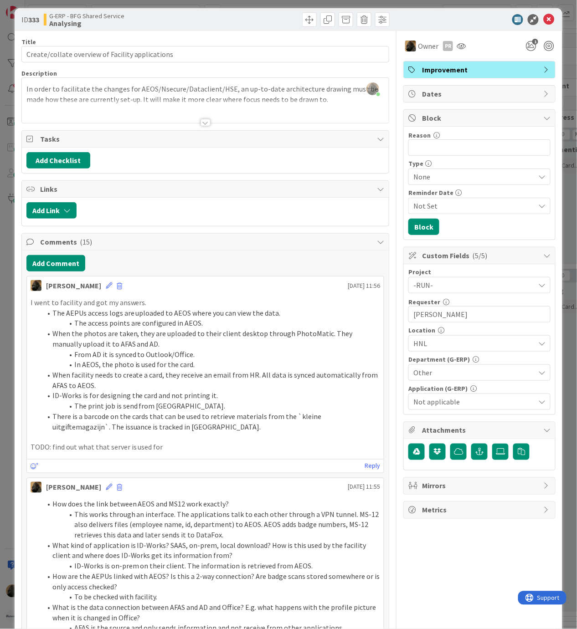
scroll to position [4, 0]
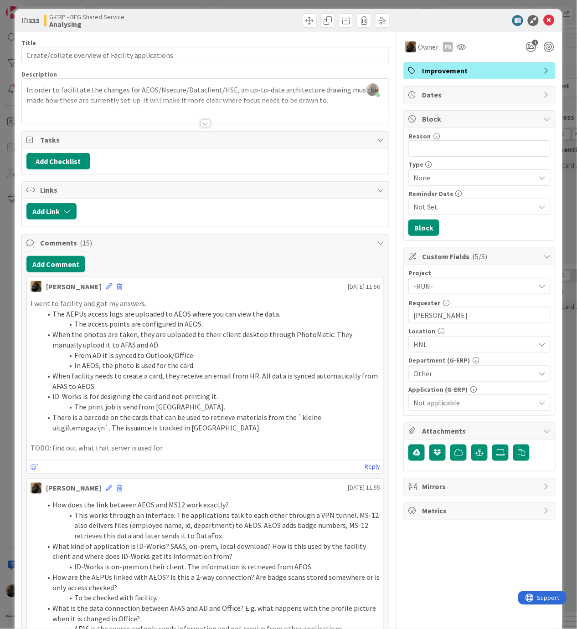
click at [208, 443] on p at bounding box center [206, 438] width 350 height 10
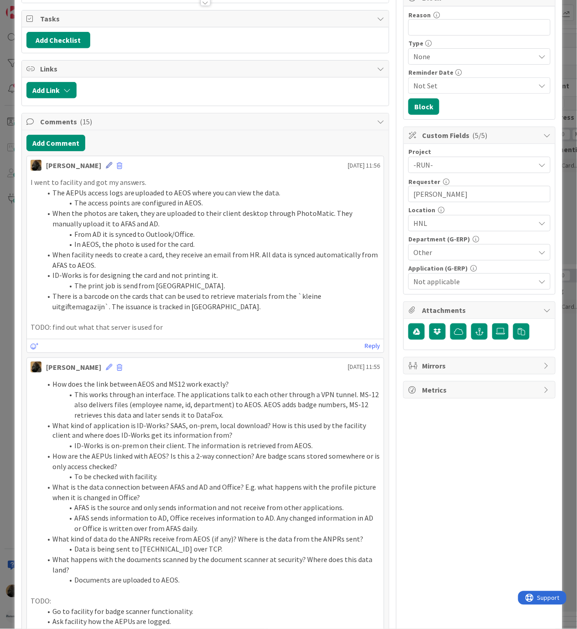
click at [106, 169] on icon at bounding box center [109, 165] width 6 height 6
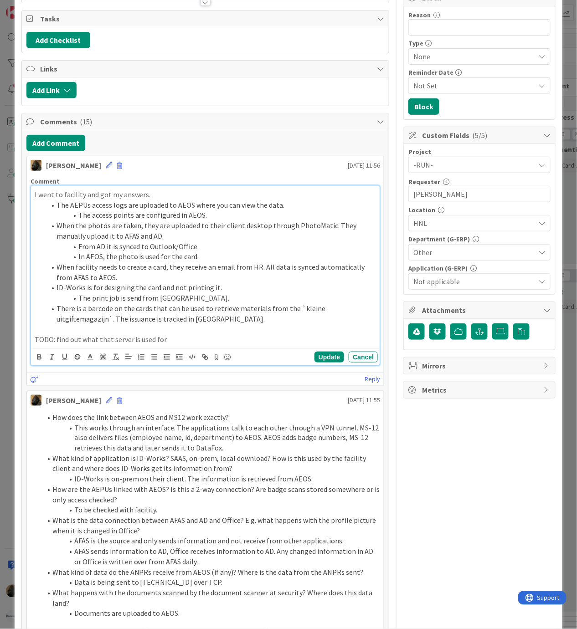
click at [206, 324] on li "There is a barcode on the cards that can be used to retrieve materials from the…" at bounding box center [211, 313] width 331 height 21
click at [325, 358] on button "Update" at bounding box center [329, 357] width 30 height 11
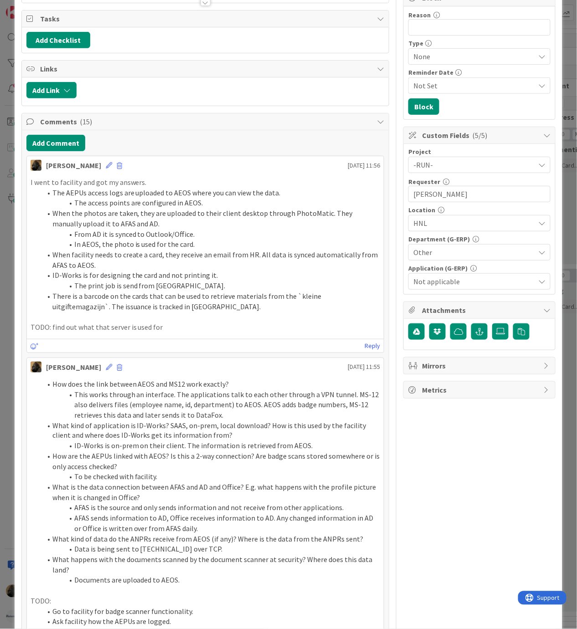
scroll to position [116, 0]
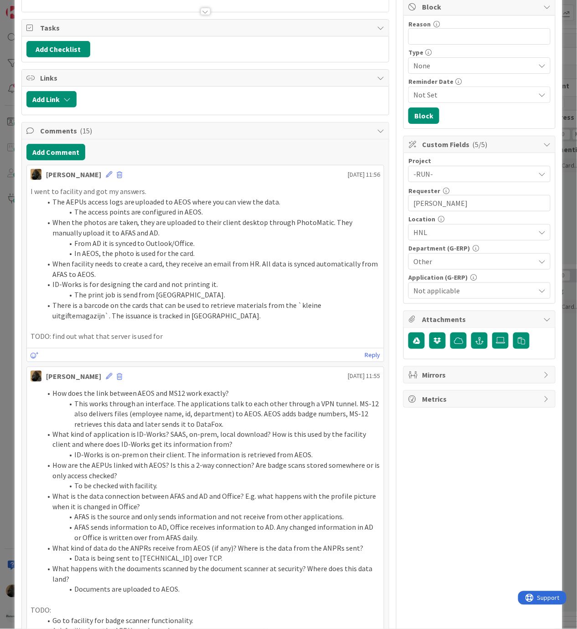
click at [128, 292] on li "The print job is send from AEOS." at bounding box center [210, 295] width 339 height 10
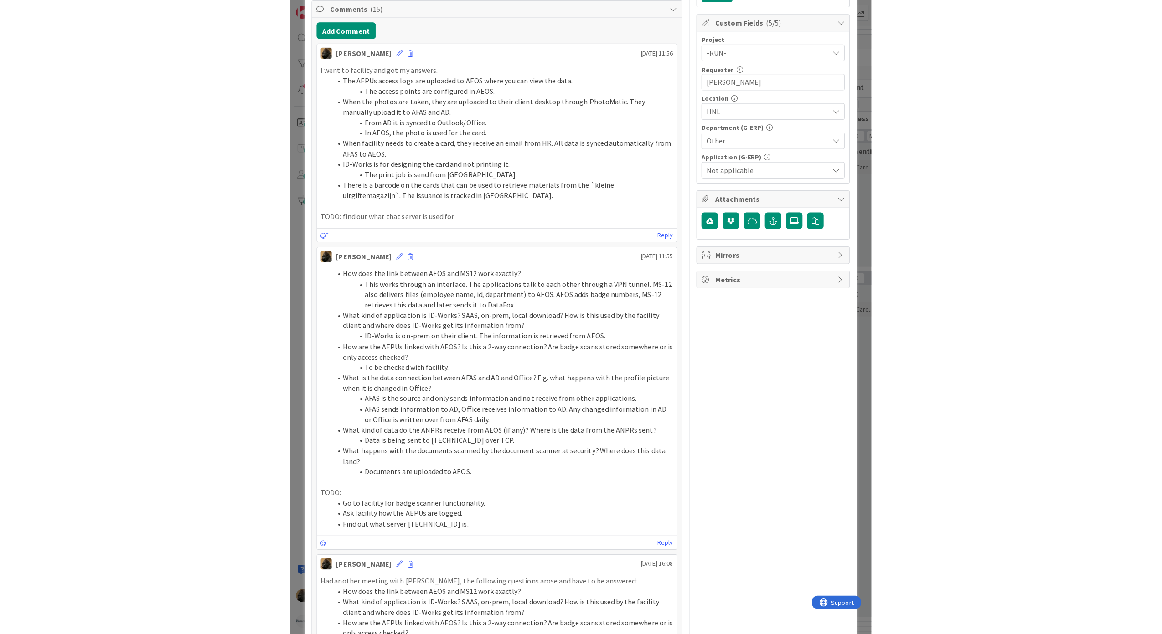
scroll to position [177, 0]
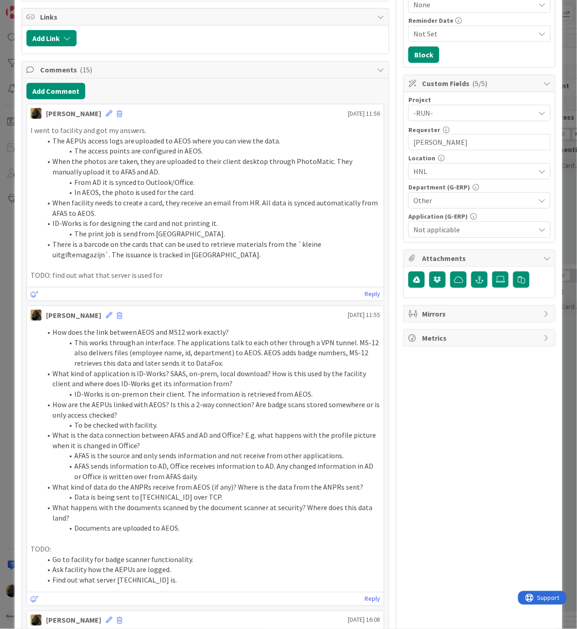
click at [214, 280] on p "TODO: find out what that server is used for" at bounding box center [206, 275] width 350 height 10
click at [216, 281] on p "TODO: find out what that server is used for" at bounding box center [206, 275] width 350 height 10
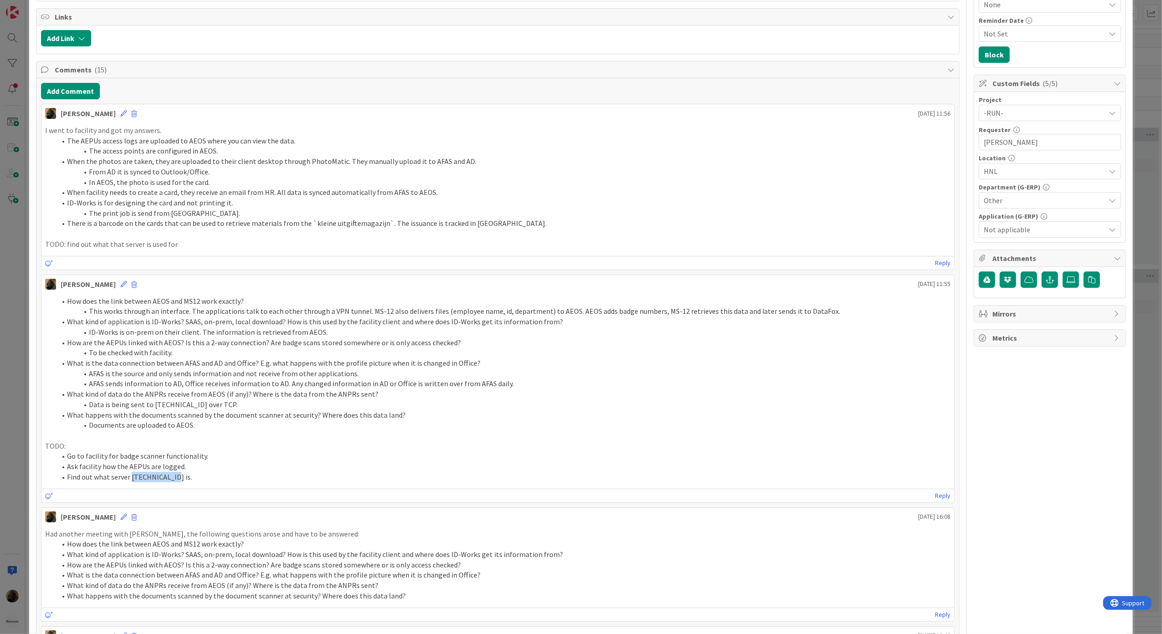
drag, startPoint x: 170, startPoint y: 480, endPoint x: 130, endPoint y: 479, distance: 39.7
click at [130, 479] on li "Find out what server 172.20.236.30 is." at bounding box center [503, 477] width 894 height 10
copy li "172.20.236.30"
click at [217, 479] on li "Find out what server 172.20.236.30 is." at bounding box center [503, 477] width 894 height 10
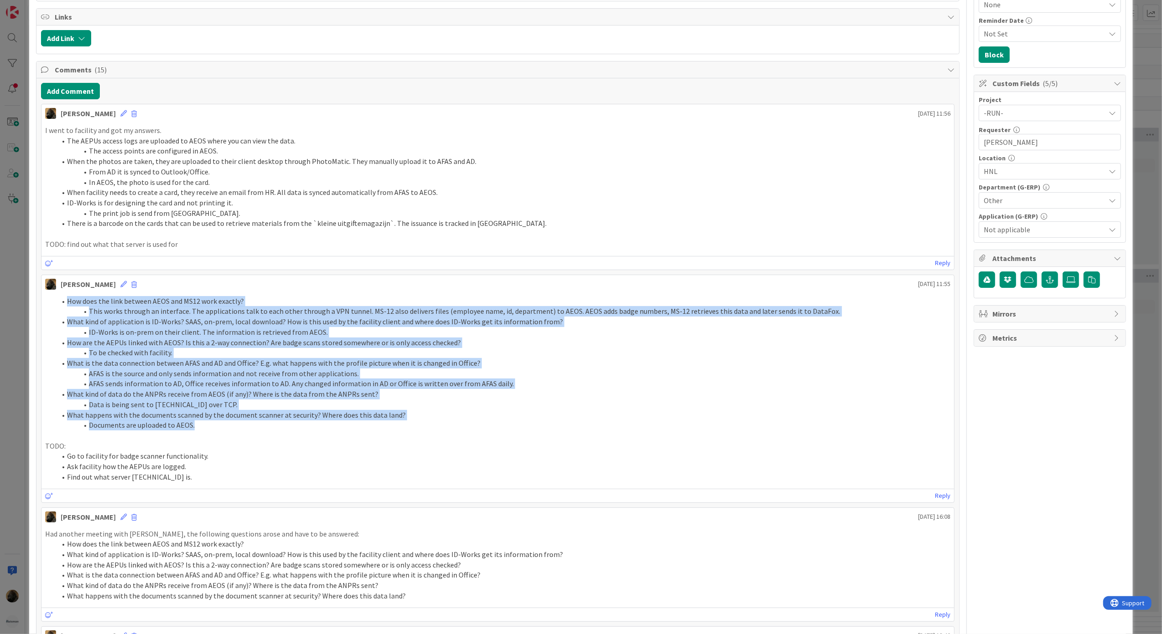
drag, startPoint x: 224, startPoint y: 432, endPoint x: 62, endPoint y: 307, distance: 205.0
click at [62, 307] on ol "How does the link between AEOS and MS12 work exactly? This works through an int…" at bounding box center [497, 363] width 905 height 134
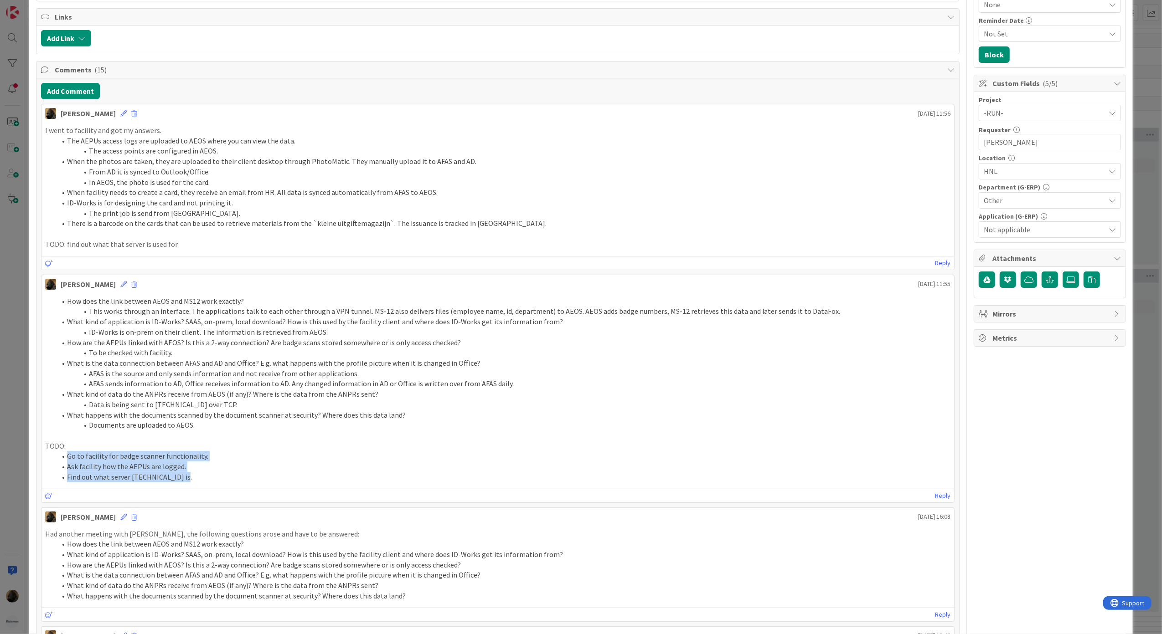
drag, startPoint x: 187, startPoint y: 479, endPoint x: 59, endPoint y: 462, distance: 128.8
click at [59, 462] on ol "Go to facility for badge scanner functionality. Ask facility how the AEPUs are …" at bounding box center [497, 466] width 905 height 31
drag, startPoint x: 181, startPoint y: 245, endPoint x: 66, endPoint y: 250, distance: 114.9
click at [66, 250] on p "TODO: find out what that server is used for" at bounding box center [497, 244] width 905 height 10
click at [535, 228] on li "There is a barcode on the cards that can be used to retrieve materials from the…" at bounding box center [503, 223] width 894 height 10
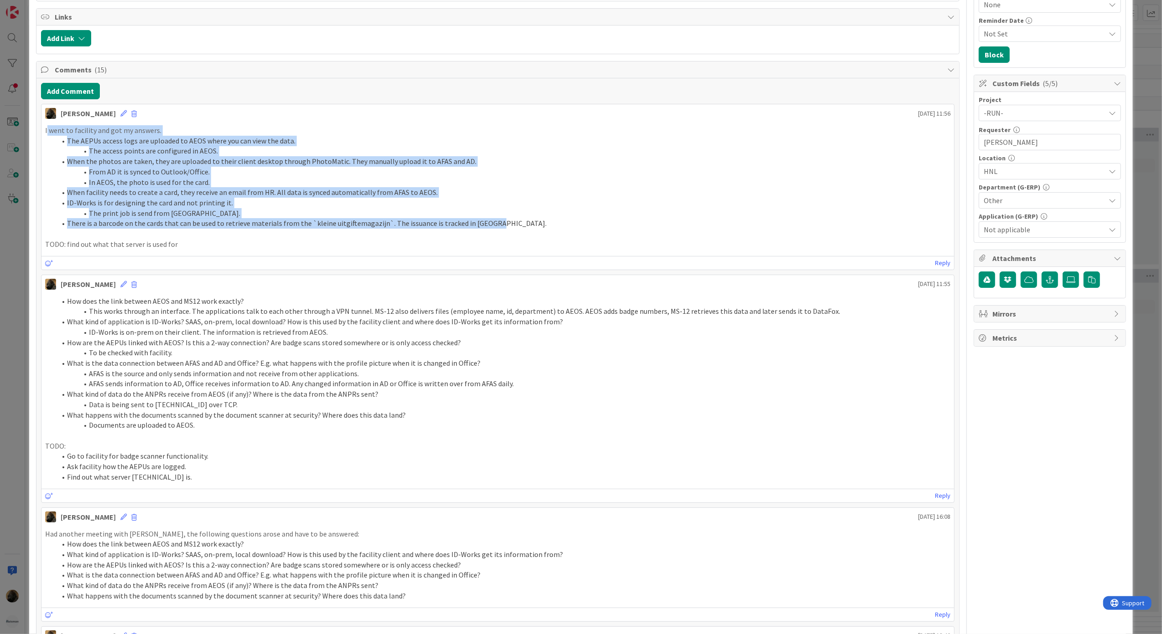
drag, startPoint x: 489, startPoint y: 224, endPoint x: 47, endPoint y: 135, distance: 450.5
click at [47, 135] on div "I went to facility and got my answers. The AEPUs access logs are uploaded to AE…" at bounding box center [497, 187] width 905 height 124
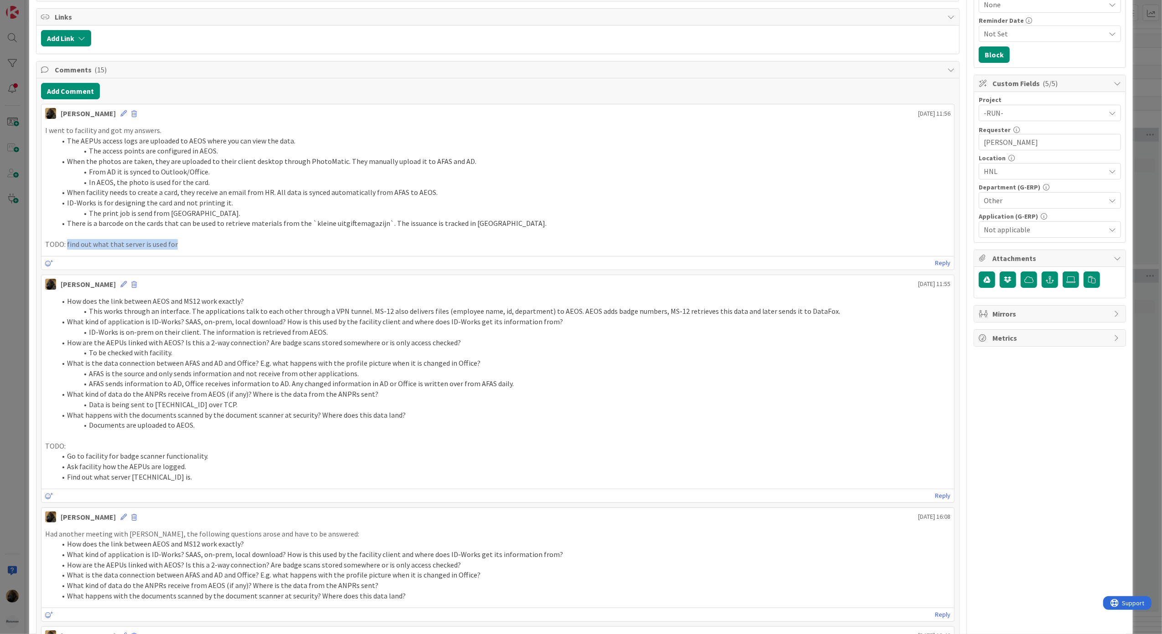
drag, startPoint x: 183, startPoint y: 246, endPoint x: 67, endPoint y: 248, distance: 116.2
click at [67, 248] on p "TODO: find out what that server is used for" at bounding box center [497, 244] width 905 height 10
click at [506, 333] on li "ID-Works is on-prem on their client. The information is retrieved from AEOS." at bounding box center [503, 332] width 894 height 10
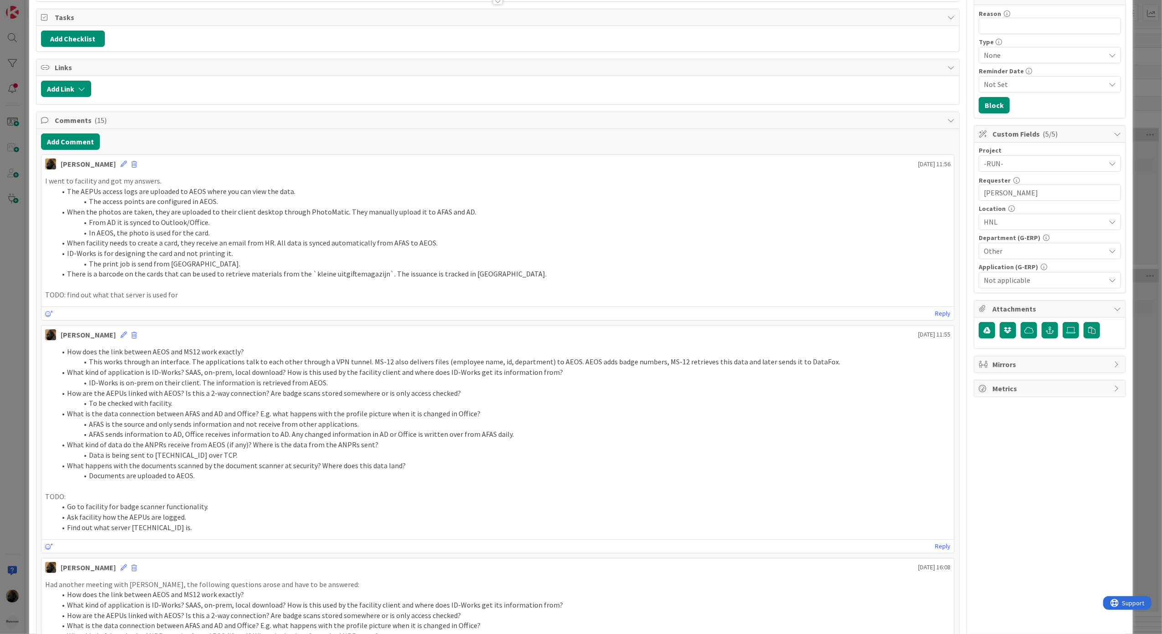
scroll to position [116, 0]
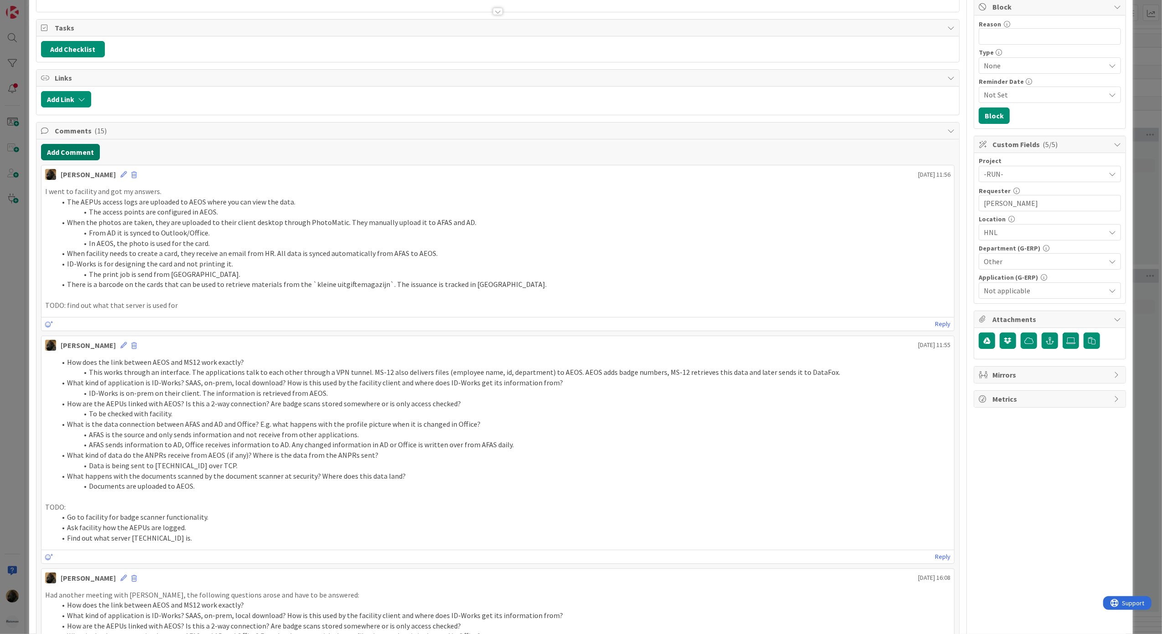
click at [46, 152] on button "Add Comment" at bounding box center [70, 152] width 59 height 16
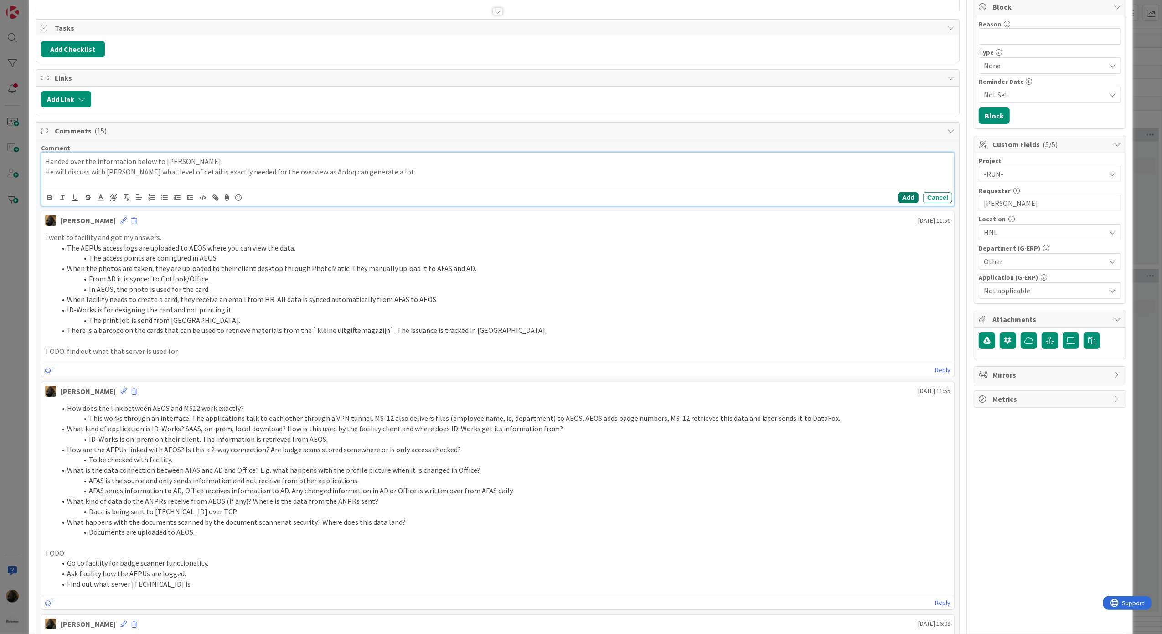
click at [901, 203] on button "Add" at bounding box center [908, 197] width 21 height 11
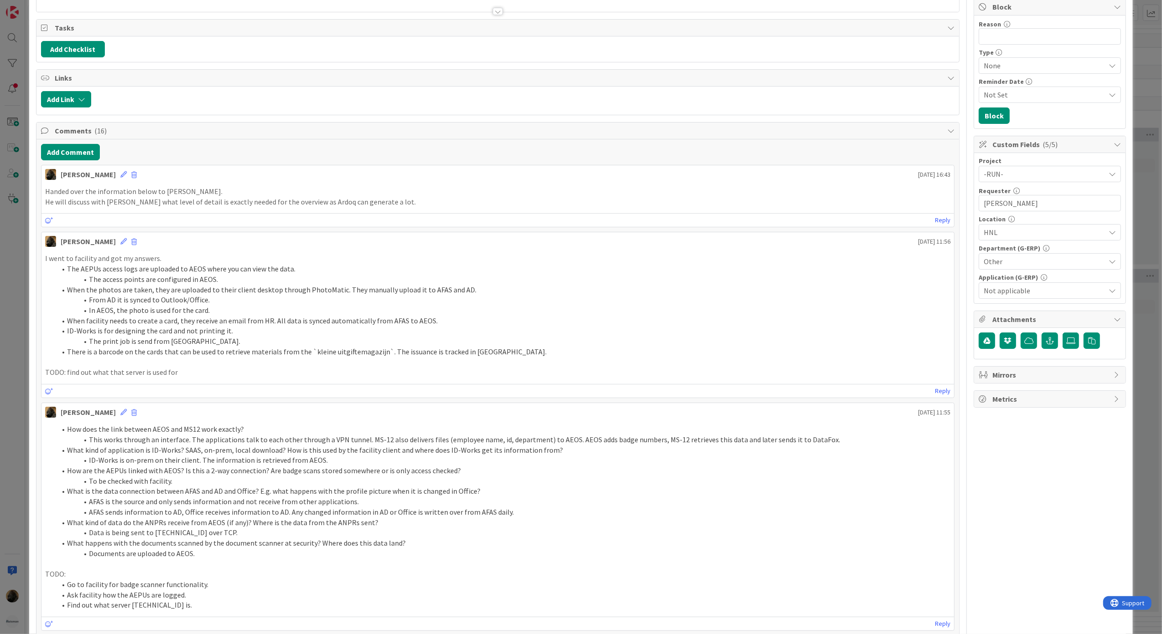
scroll to position [0, 0]
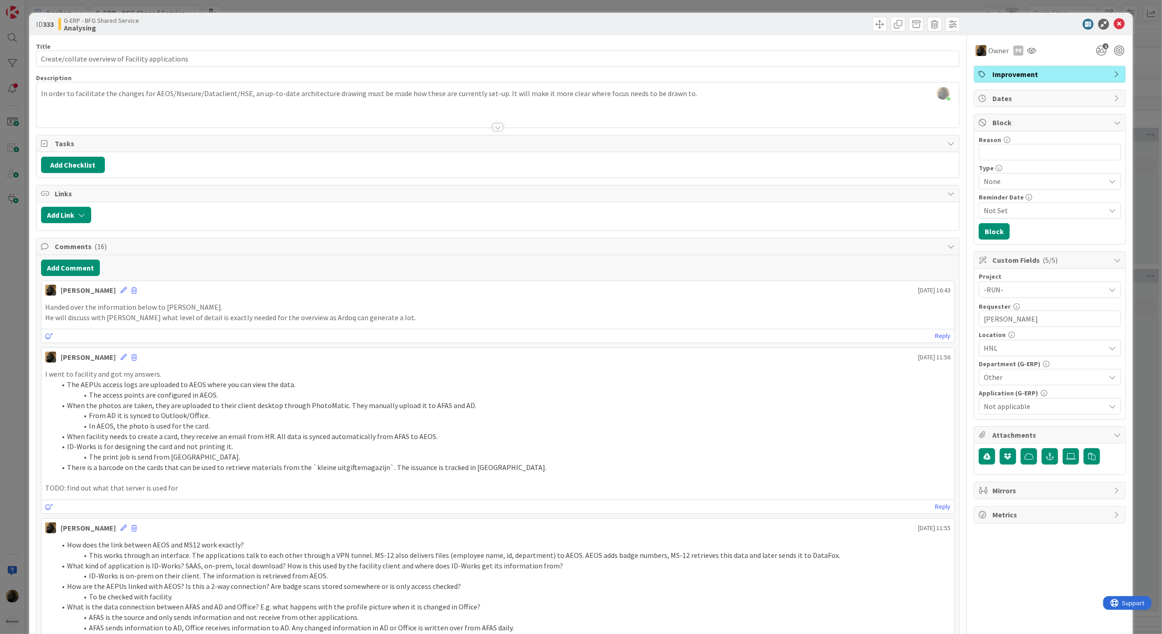
click at [11, 369] on div "ID 333 G-ERP - BFG Shared Service Analysing Title 48 / 128 Create/collate overv…" at bounding box center [581, 317] width 1162 height 634
